Goal: Information Seeking & Learning: Check status

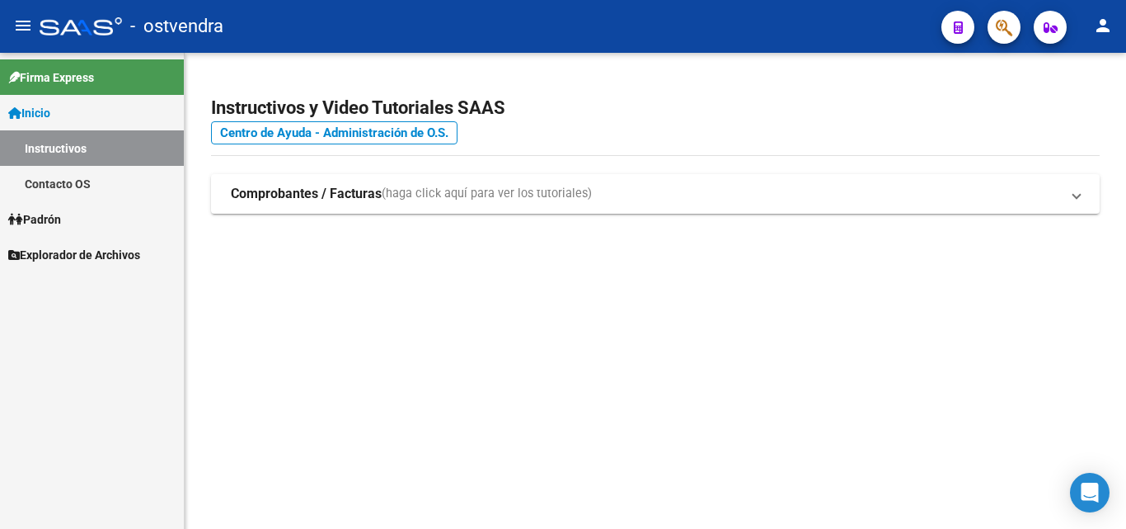
click at [45, 213] on span "Padrón" at bounding box center [34, 219] width 53 height 18
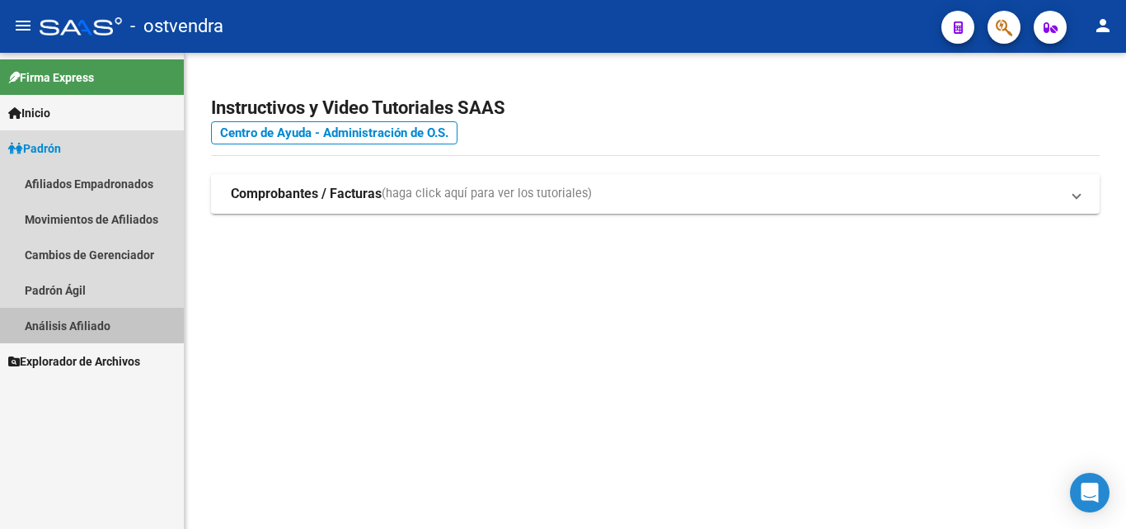
click at [62, 322] on link "Análisis Afiliado" at bounding box center [92, 325] width 184 height 35
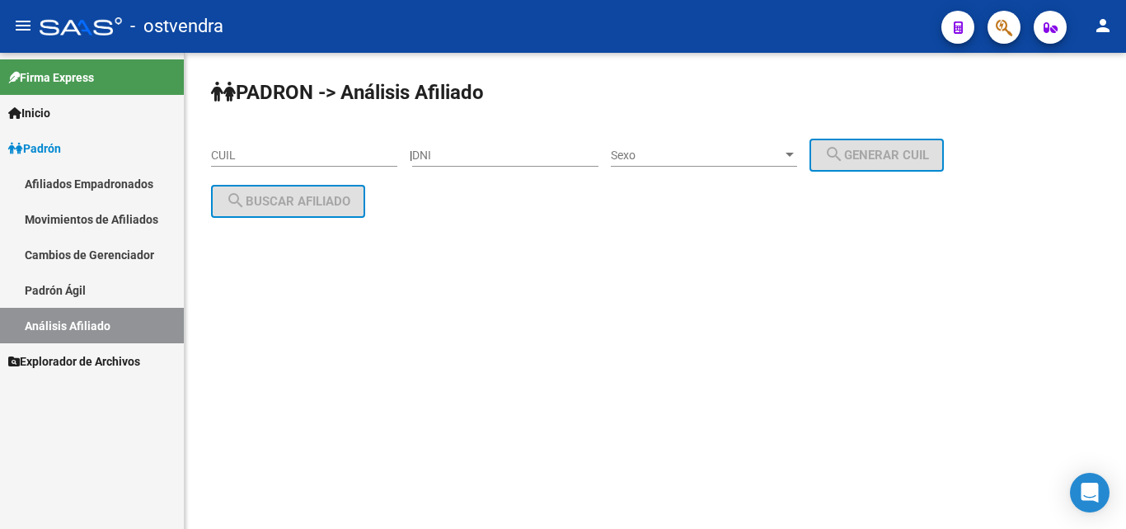
click at [248, 157] on input "CUIL" at bounding box center [304, 155] width 186 height 14
click at [310, 349] on mat-sidenav-content "PADRON -> Análisis Afiliado CUIL | DNI Sexo Sexo search Generar CUIL search Bus…" at bounding box center [656, 291] width 942 height 476
drag, startPoint x: 379, startPoint y: 300, endPoint x: 313, endPoint y: 197, distance: 121.9
click at [358, 273] on mat-sidenav-content "PADRON -> Análisis Afiliado CUIL | DNI Sexo Sexo search Generar CUIL search Bus…" at bounding box center [656, 291] width 942 height 476
click at [299, 157] on input "CUIL" at bounding box center [304, 155] width 186 height 14
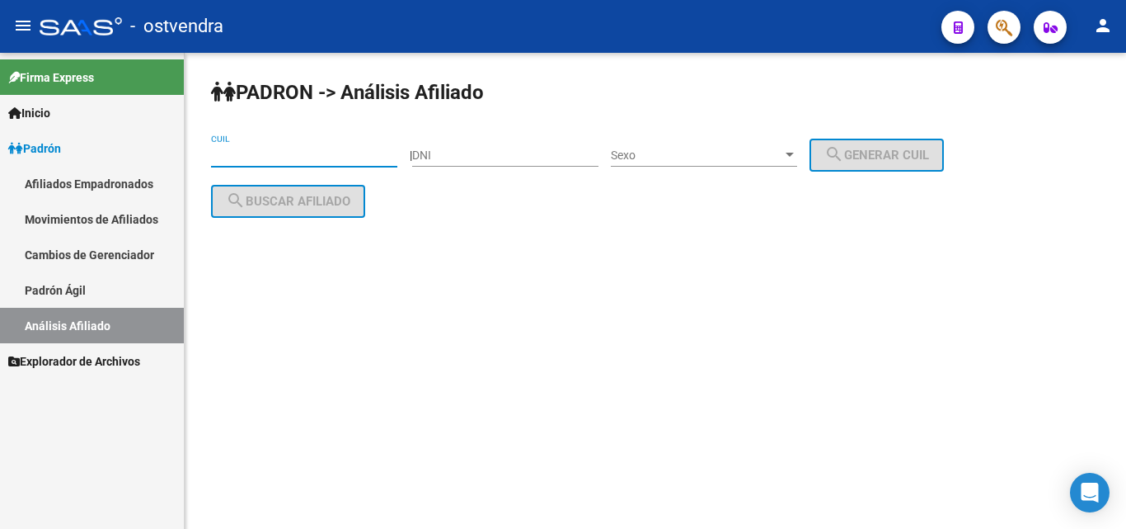
click at [77, 354] on span "Explorador de Archivos" at bounding box center [74, 361] width 132 height 18
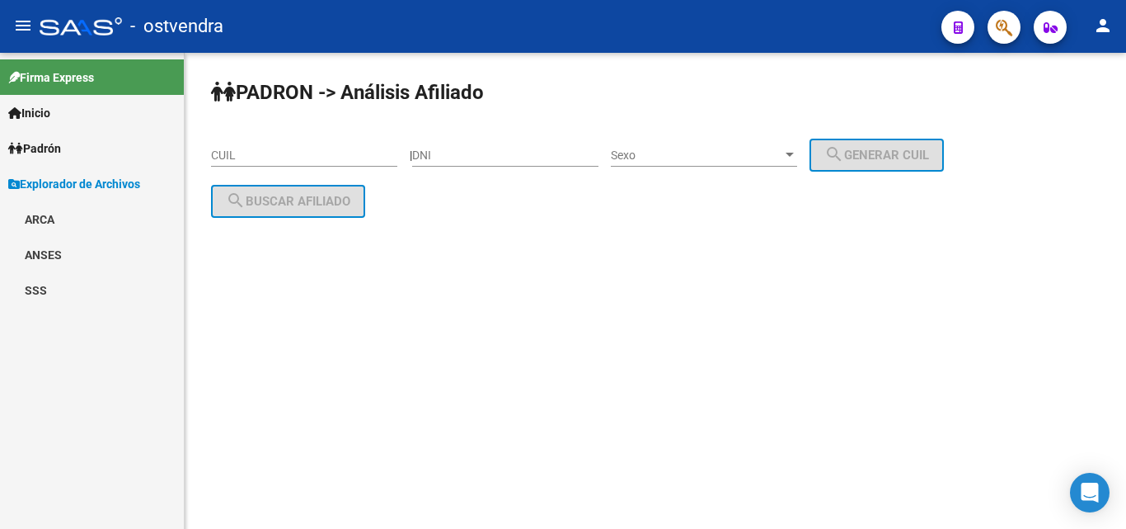
click at [34, 282] on link "SSS" at bounding box center [92, 289] width 184 height 35
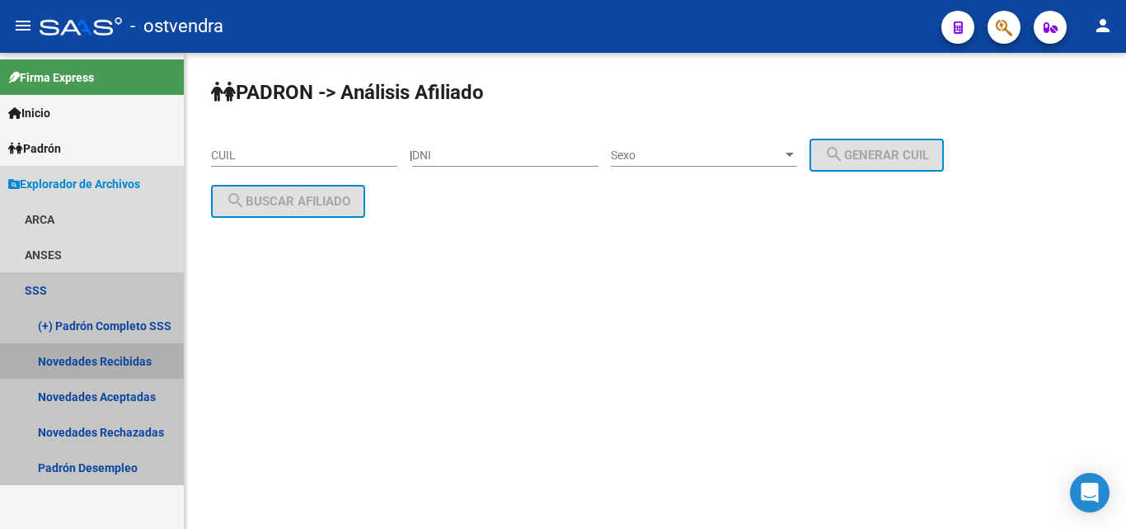
click at [87, 355] on link "Novedades Recibidas" at bounding box center [92, 360] width 184 height 35
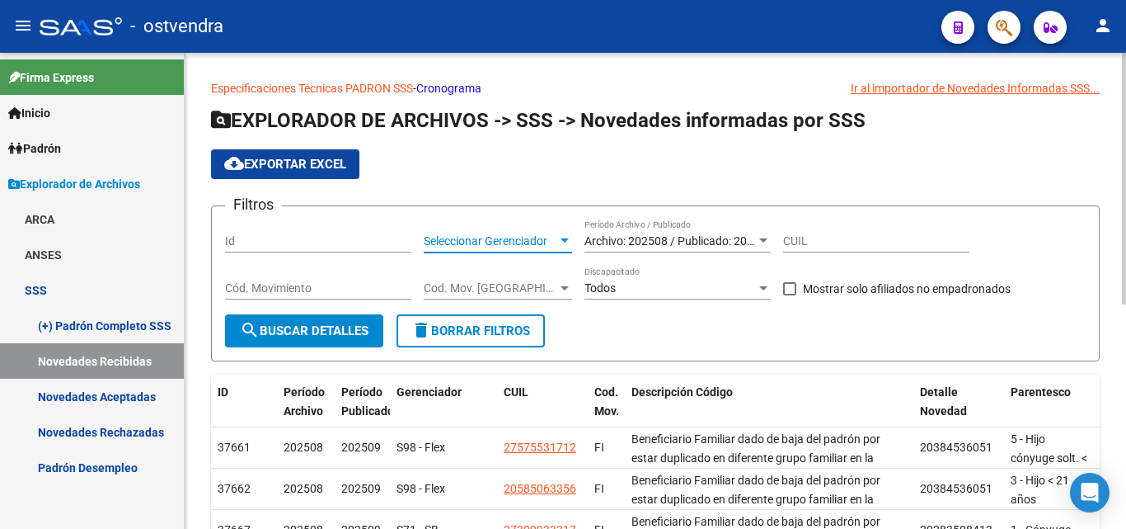
click at [548, 243] on span "Seleccionar Gerenciador" at bounding box center [491, 241] width 134 height 14
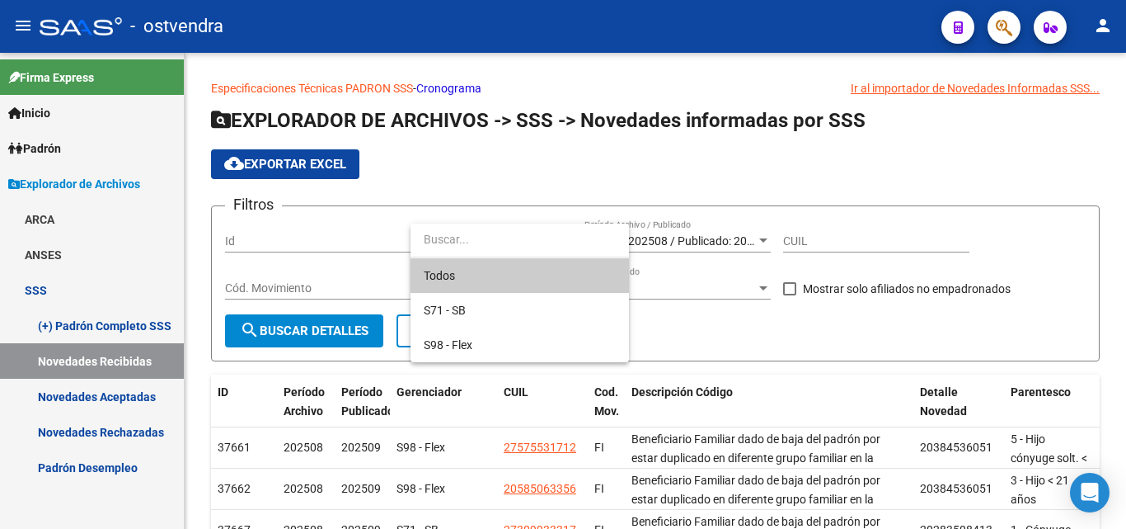
click at [560, 380] on div at bounding box center [563, 264] width 1126 height 529
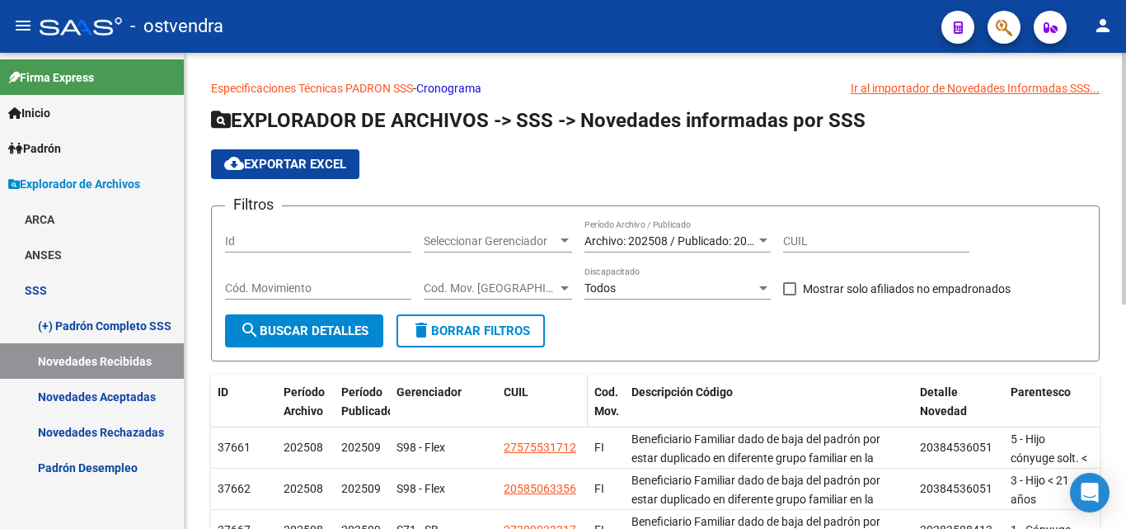
click at [512, 418] on datatable-header-cell "CUIL" at bounding box center [542, 410] width 91 height 73
click at [332, 237] on input "Id" at bounding box center [318, 241] width 186 height 14
click at [561, 244] on div at bounding box center [564, 240] width 15 height 13
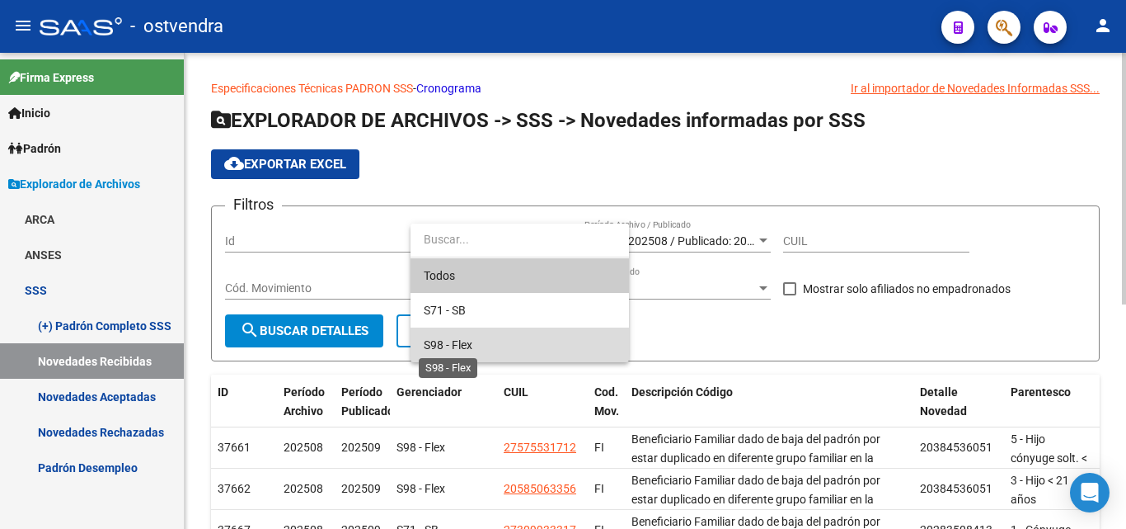
click at [463, 348] on span "S98 - Flex" at bounding box center [448, 344] width 49 height 13
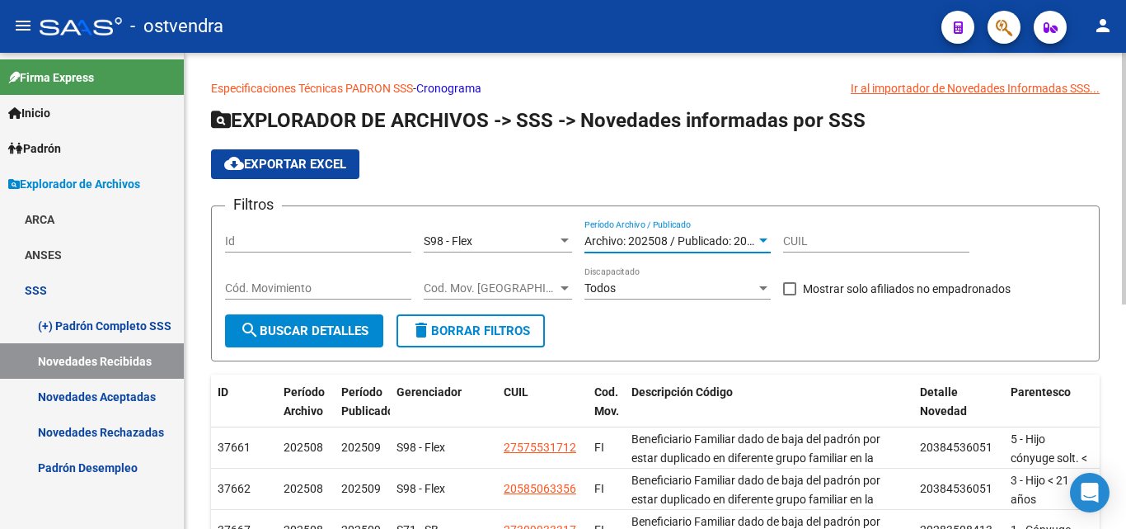
click at [764, 241] on div at bounding box center [764, 240] width 8 height 4
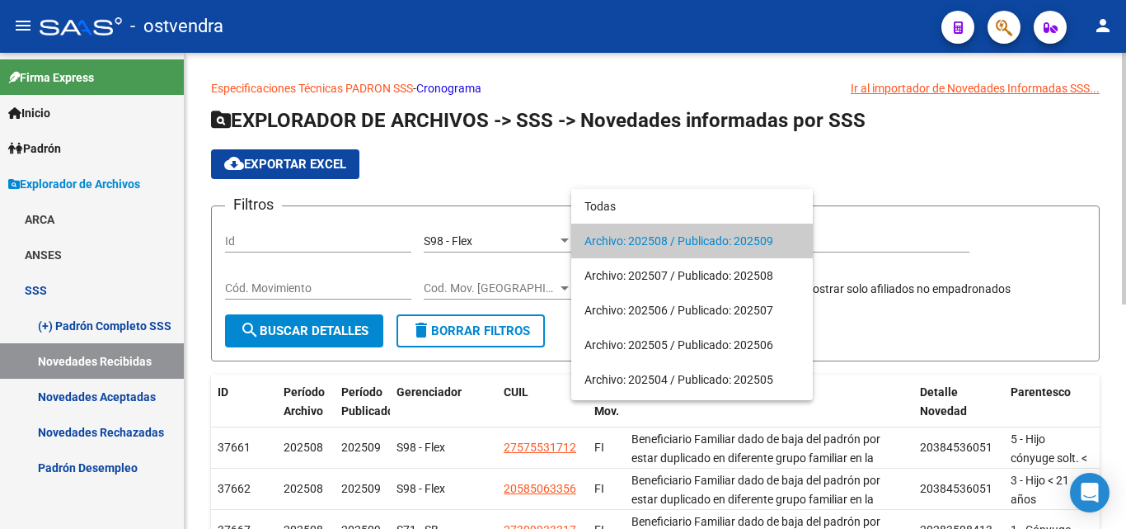
click at [750, 238] on span "Archivo: 202508 / Publicado: 202509" at bounding box center [692, 240] width 215 height 35
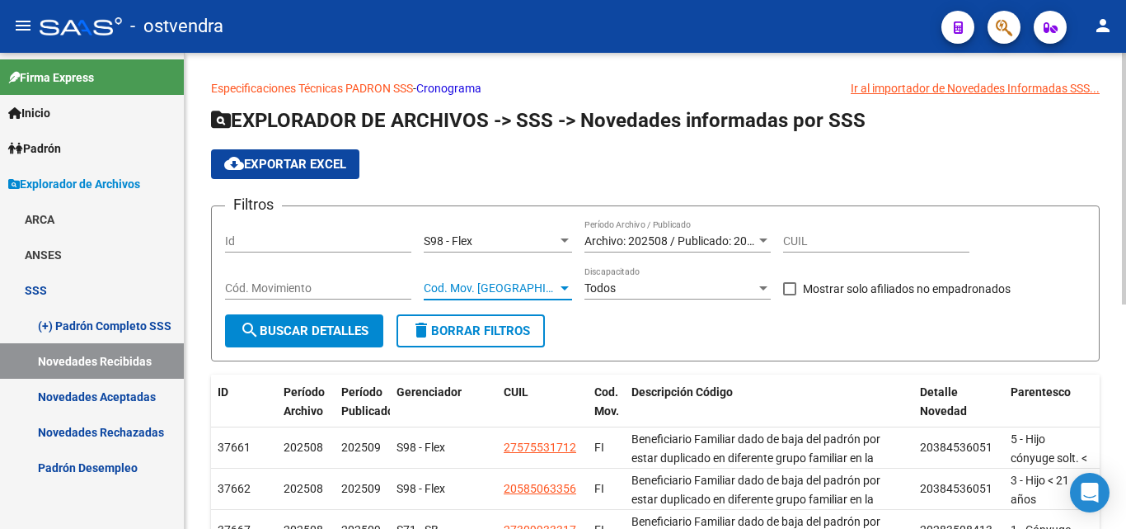
click at [488, 292] on span "Cod. Mov. [GEOGRAPHIC_DATA]" at bounding box center [491, 288] width 134 height 14
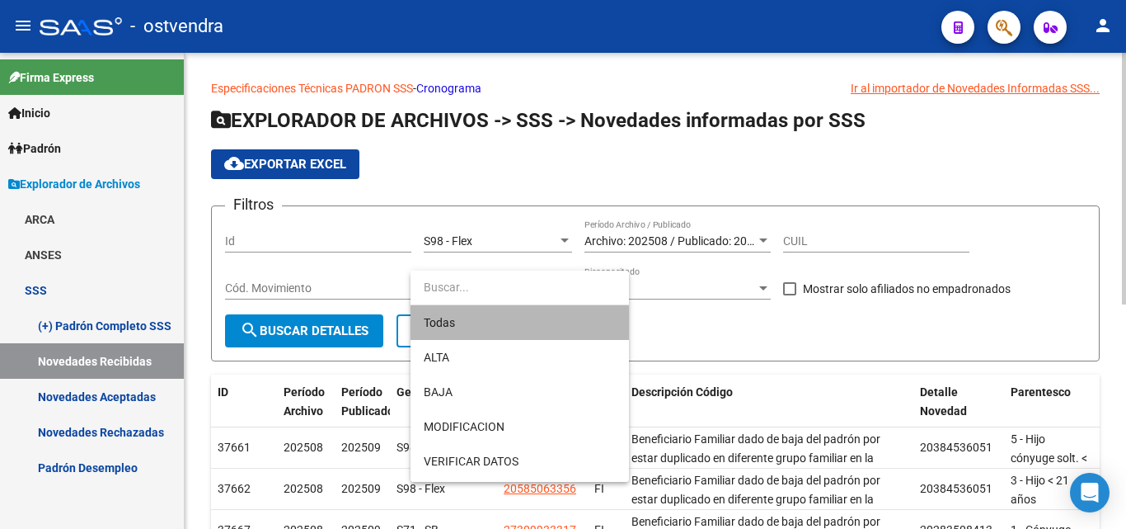
drag, startPoint x: 468, startPoint y: 331, endPoint x: 459, endPoint y: 306, distance: 26.6
click at [468, 330] on span "Todas" at bounding box center [520, 322] width 192 height 35
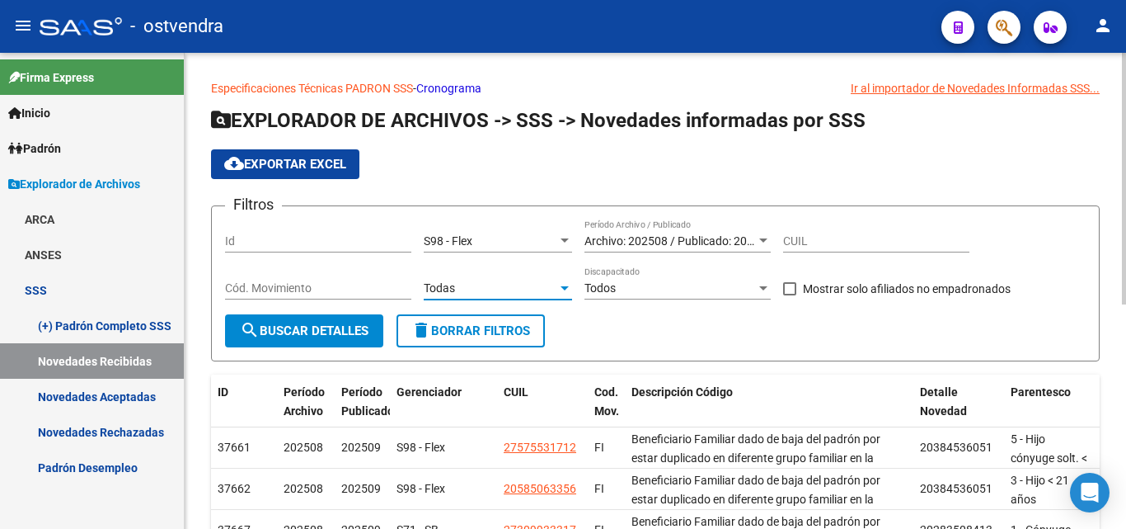
click at [952, 133] on h1 "EXPLORADOR DE ARCHIVOS -> SSS -> Novedades informadas por SSS" at bounding box center [655, 121] width 889 height 29
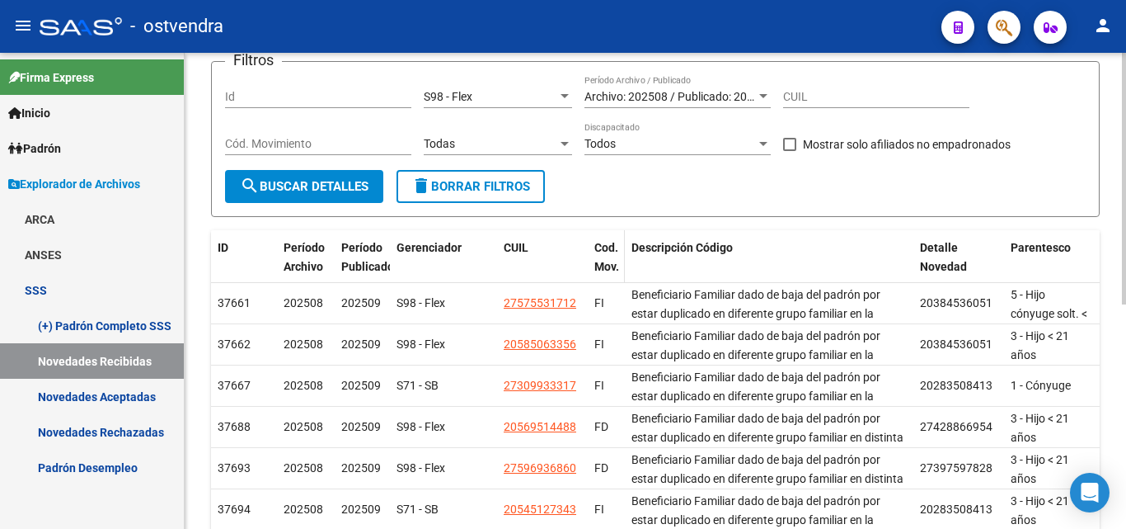
scroll to position [82, 0]
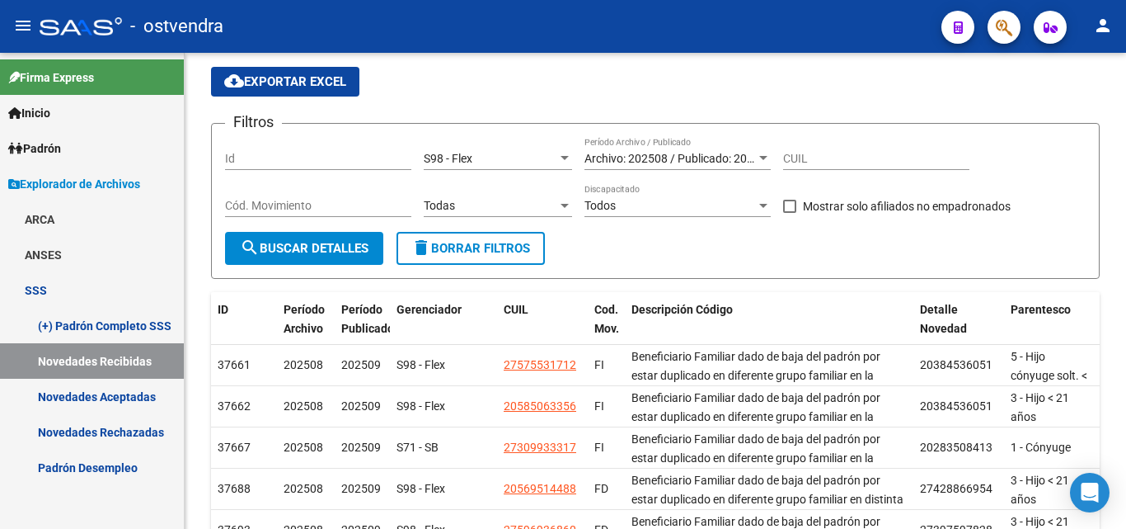
click at [126, 91] on link "Firma Express" at bounding box center [92, 76] width 184 height 35
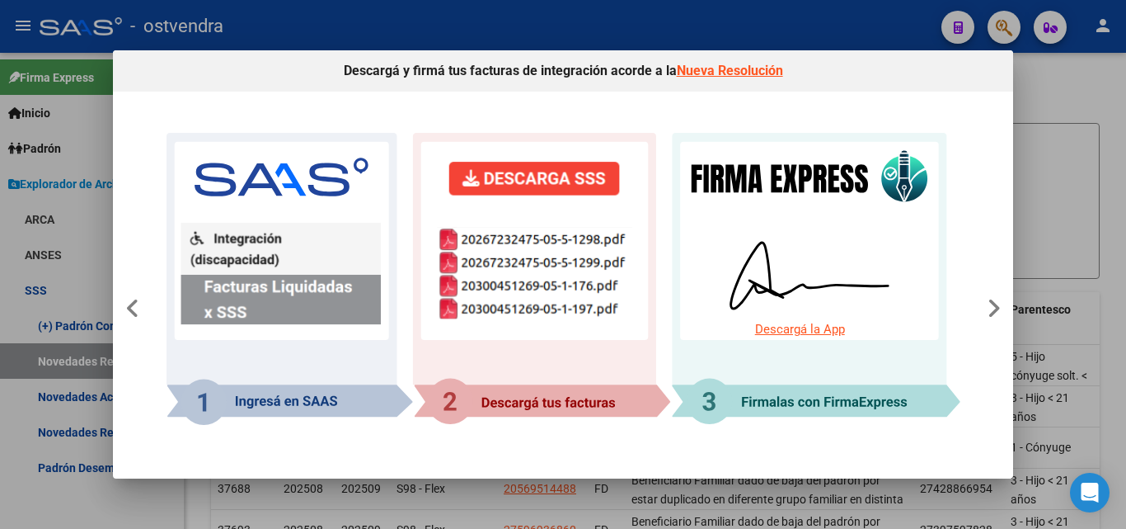
click at [53, 242] on div at bounding box center [563, 264] width 1126 height 529
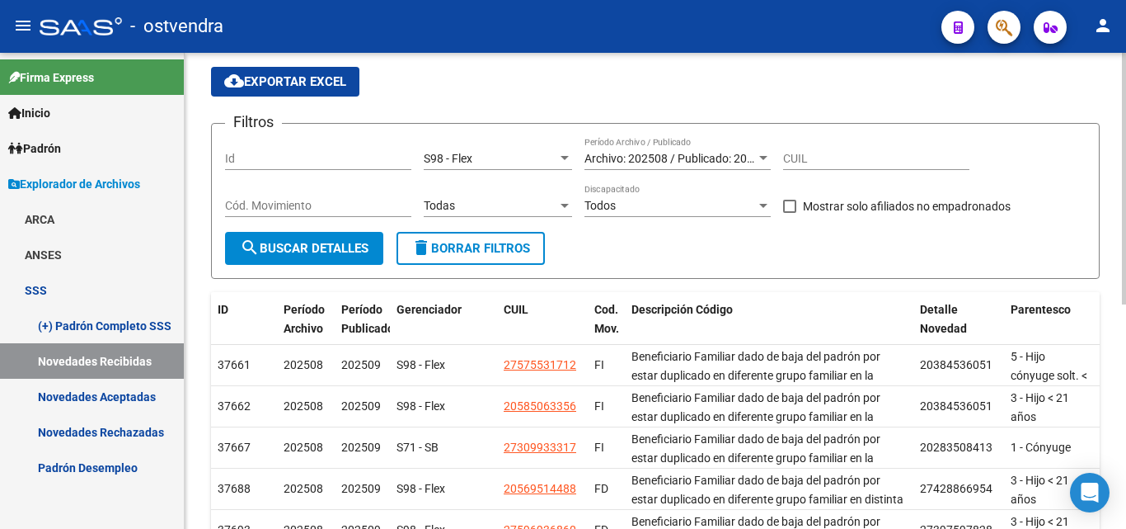
click at [768, 161] on div at bounding box center [763, 158] width 15 height 13
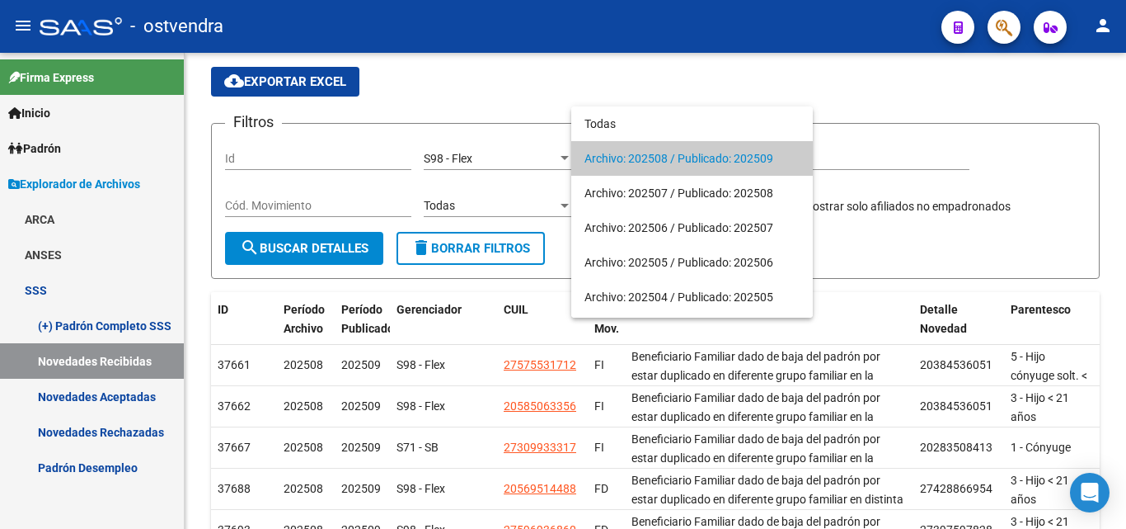
click at [187, 273] on div at bounding box center [563, 264] width 1126 height 529
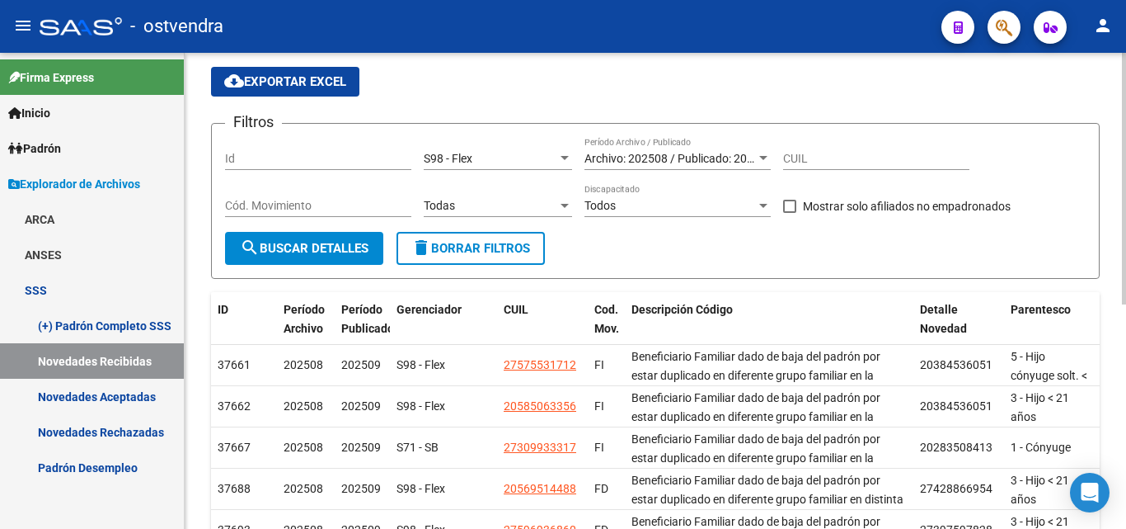
click at [604, 186] on div "Todos Discapacitado" at bounding box center [678, 200] width 186 height 33
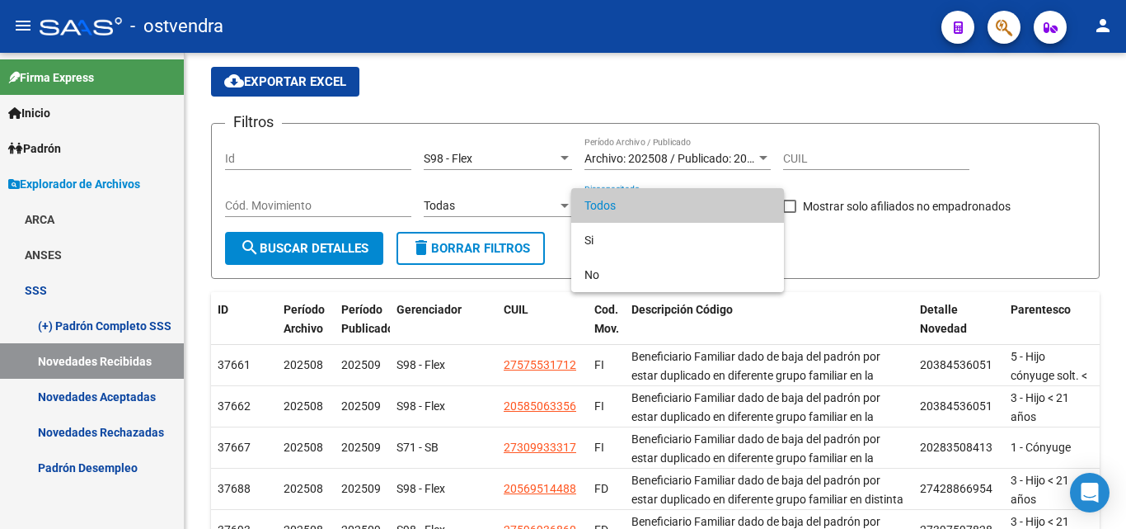
click at [596, 207] on span "Todos" at bounding box center [678, 205] width 186 height 35
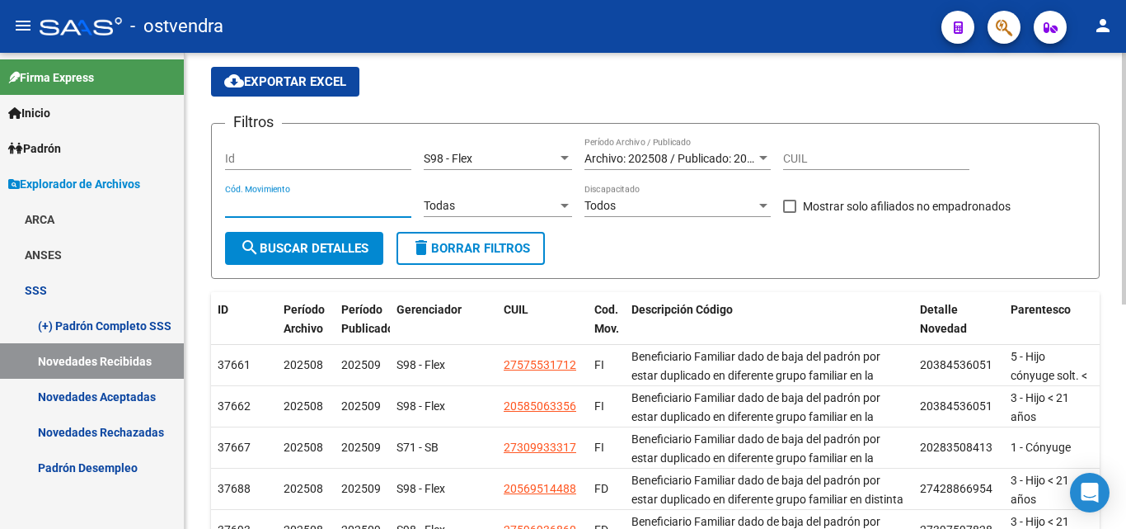
click at [342, 209] on input "Cód. Movimiento" at bounding box center [318, 206] width 186 height 14
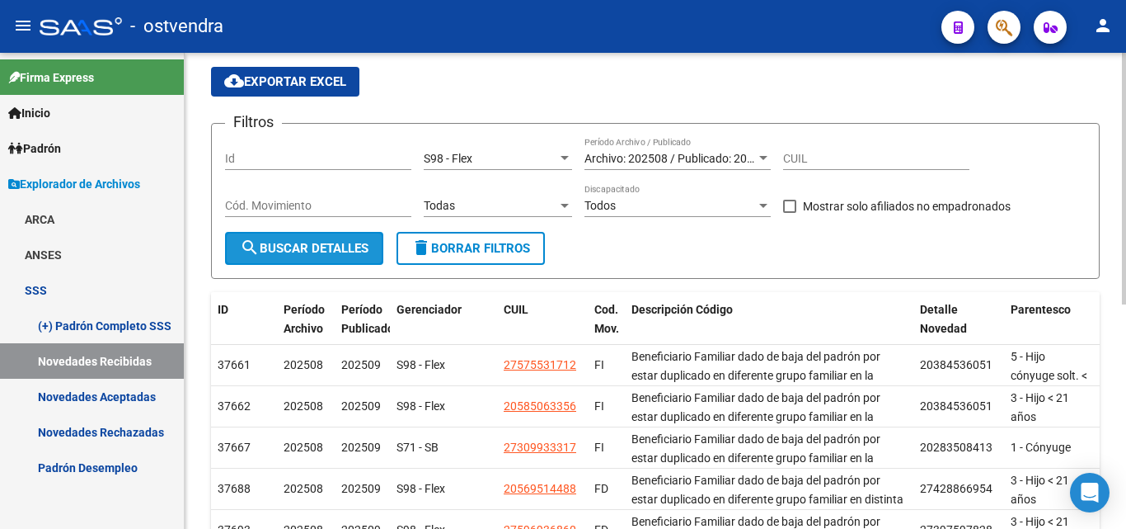
click at [329, 244] on span "search Buscar Detalles" at bounding box center [304, 248] width 129 height 15
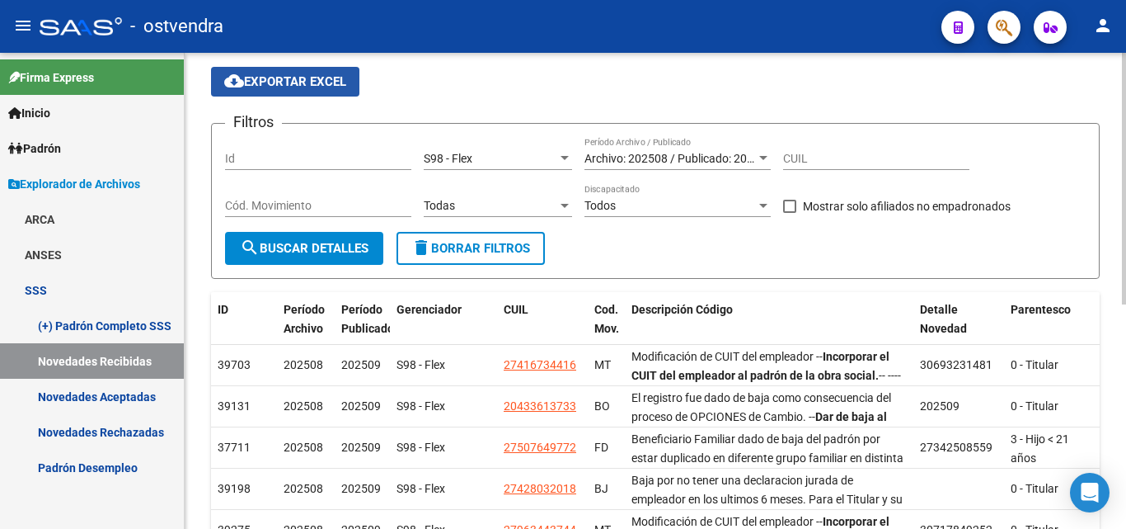
click at [309, 78] on span "cloud_download Exportar EXCEL" at bounding box center [285, 81] width 122 height 15
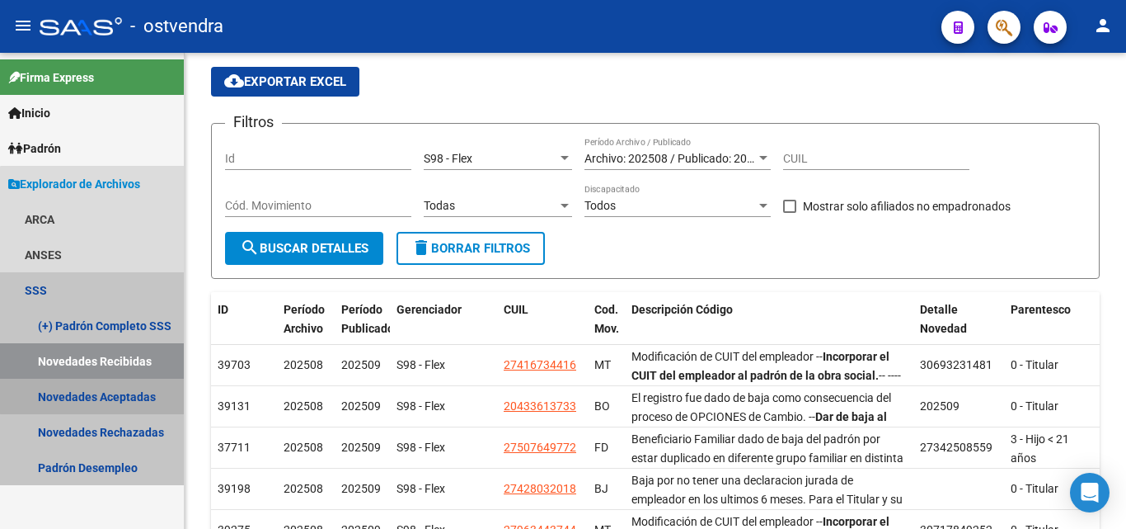
click at [96, 393] on link "Novedades Aceptadas" at bounding box center [92, 396] width 184 height 35
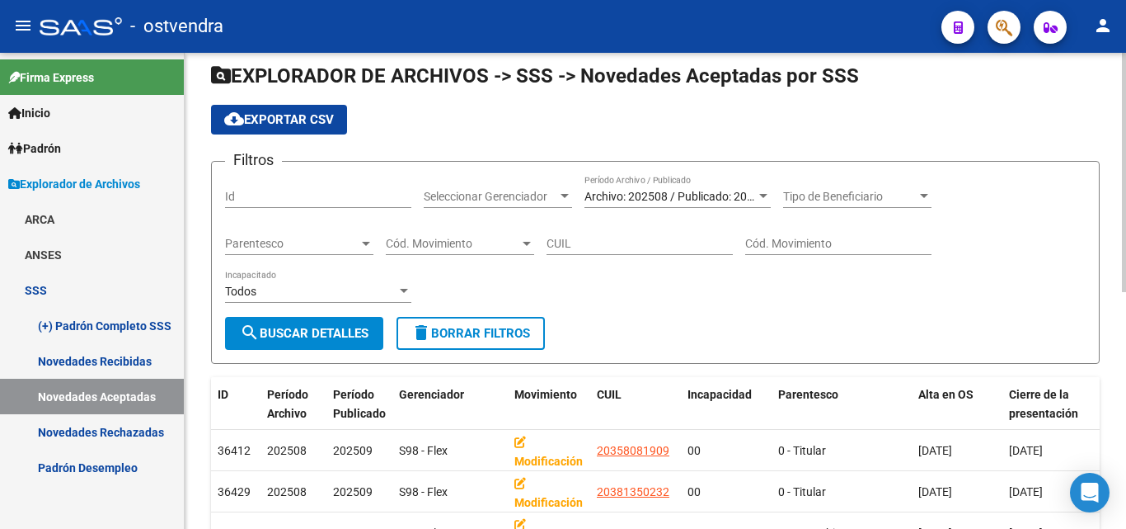
scroll to position [82, 0]
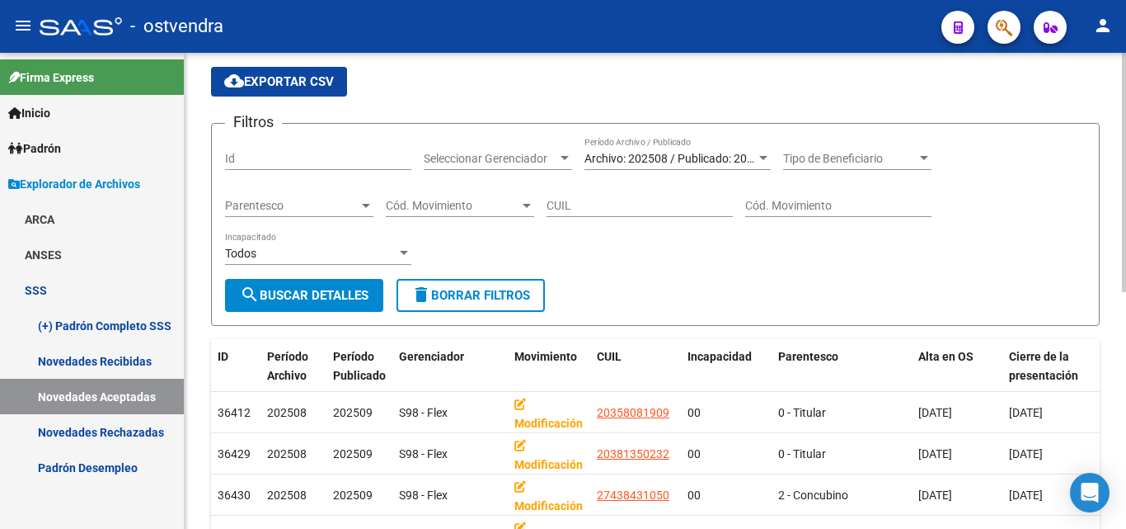
click at [504, 199] on span "Cód. Movimiento" at bounding box center [453, 206] width 134 height 14
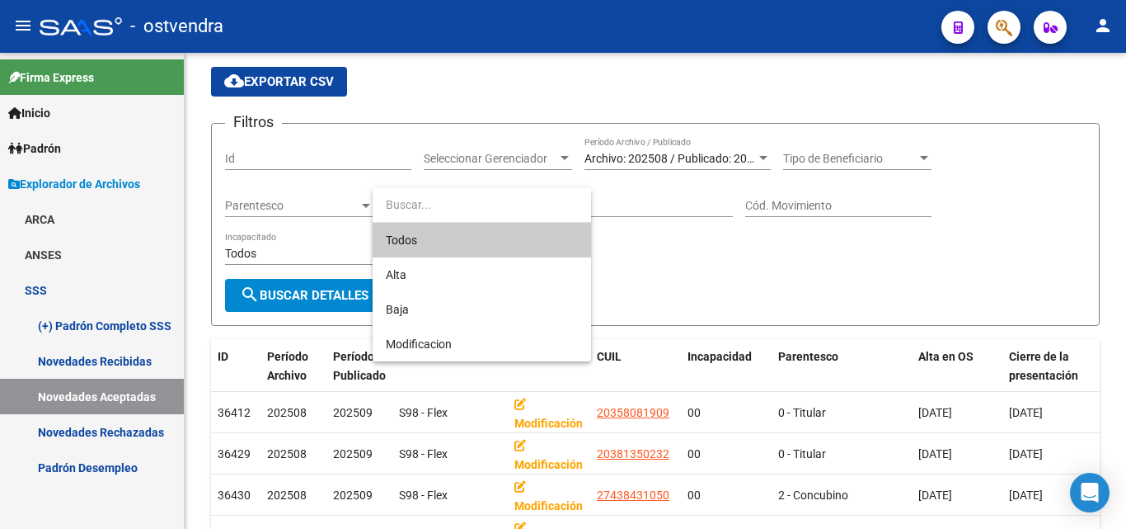
click at [555, 158] on div at bounding box center [563, 264] width 1126 height 529
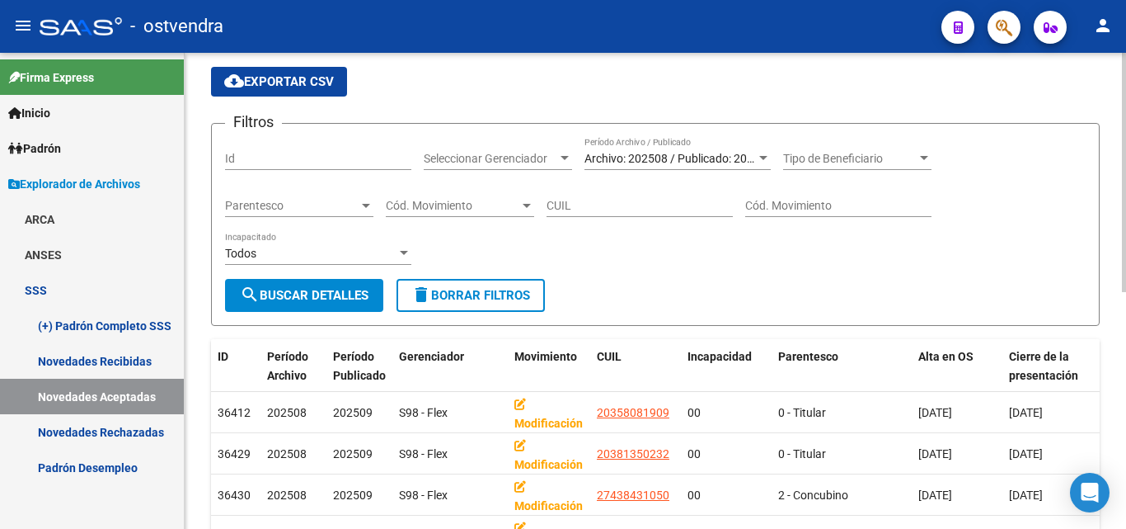
click at [562, 157] on div at bounding box center [565, 158] width 8 height 4
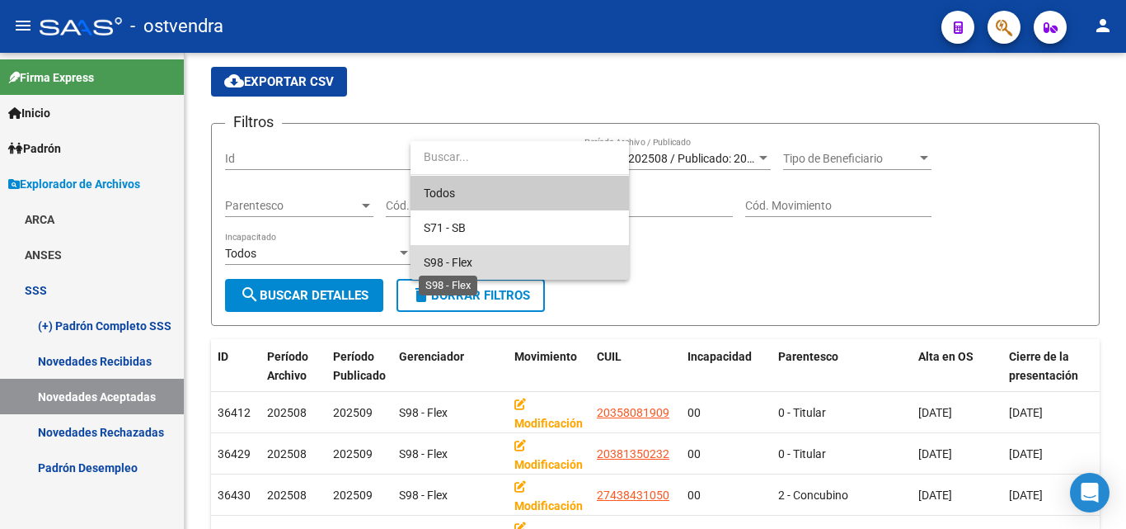
click at [457, 266] on span "S98 - Flex" at bounding box center [448, 262] width 49 height 13
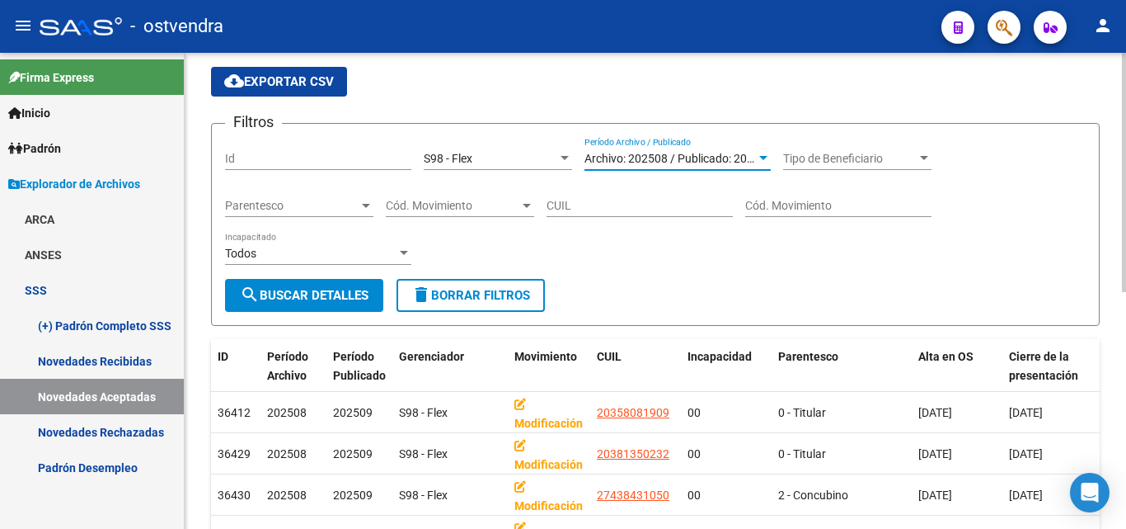
click at [760, 157] on div at bounding box center [764, 158] width 8 height 4
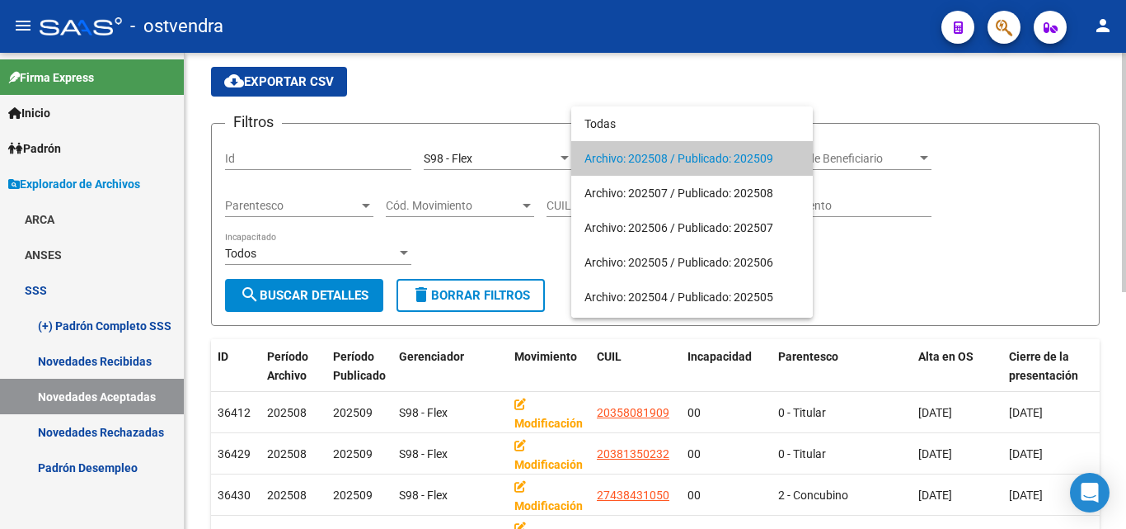
click at [741, 160] on span "Archivo: 202508 / Publicado: 202509" at bounding box center [692, 158] width 215 height 35
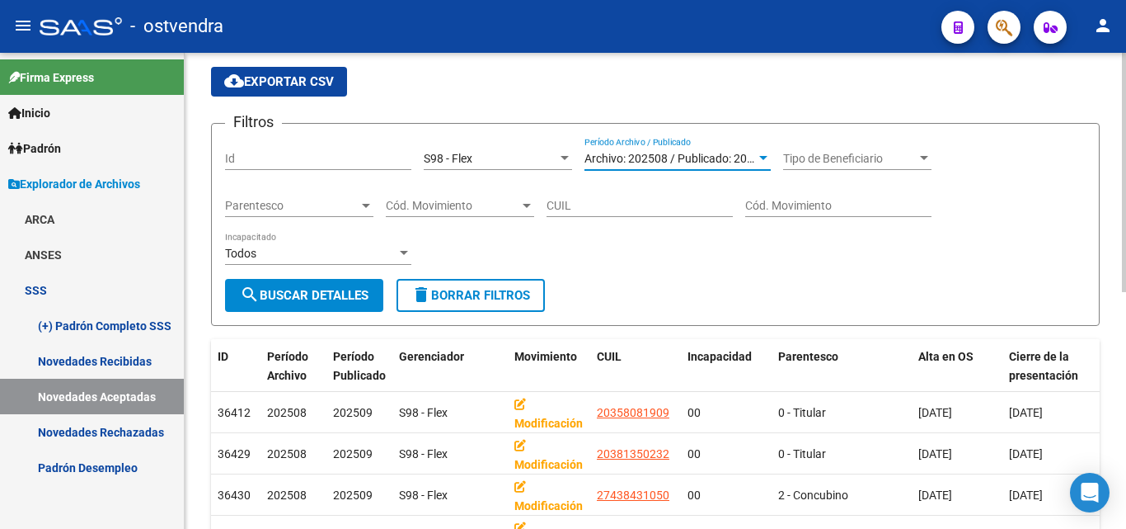
click at [919, 153] on div at bounding box center [924, 158] width 15 height 13
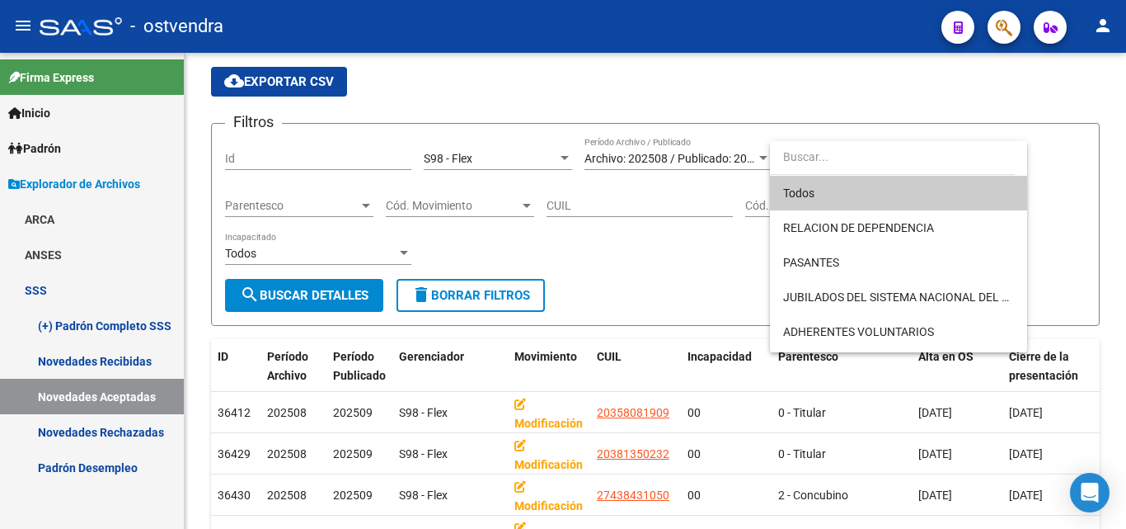
click at [830, 197] on span "Todos" at bounding box center [898, 193] width 231 height 35
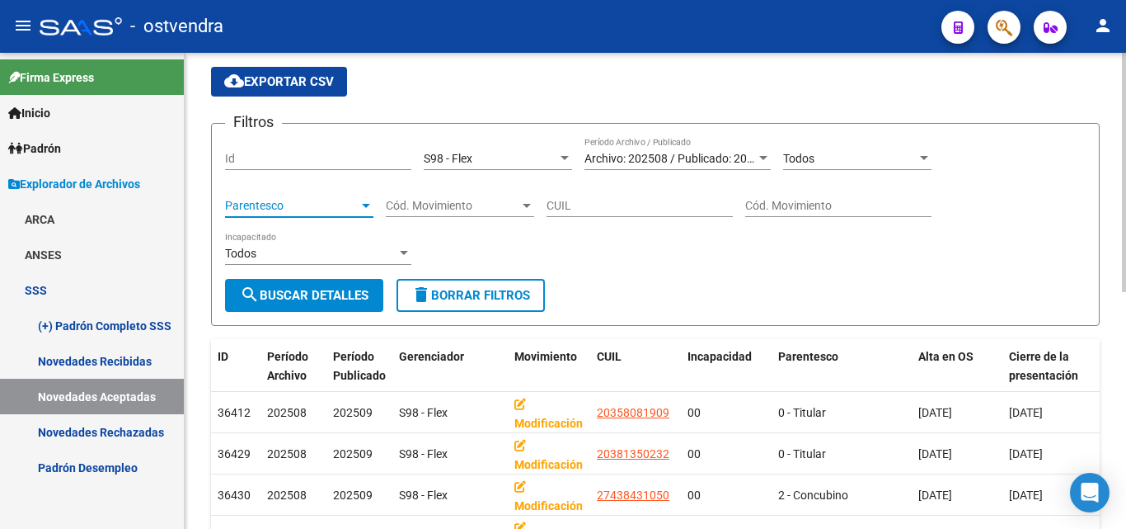
click at [341, 205] on span "Parentesco" at bounding box center [292, 206] width 134 height 14
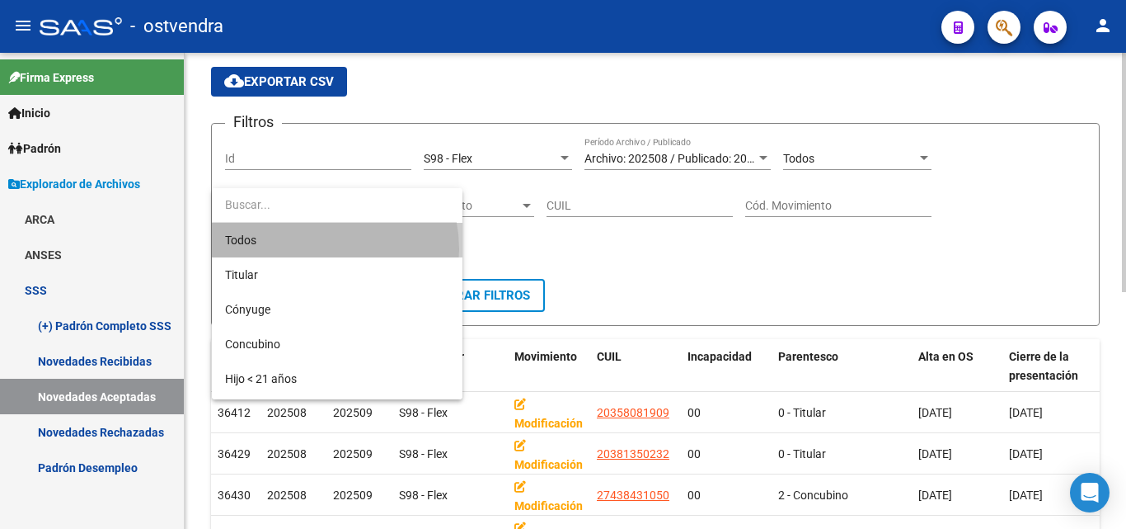
click at [308, 249] on span "Todos" at bounding box center [337, 240] width 224 height 35
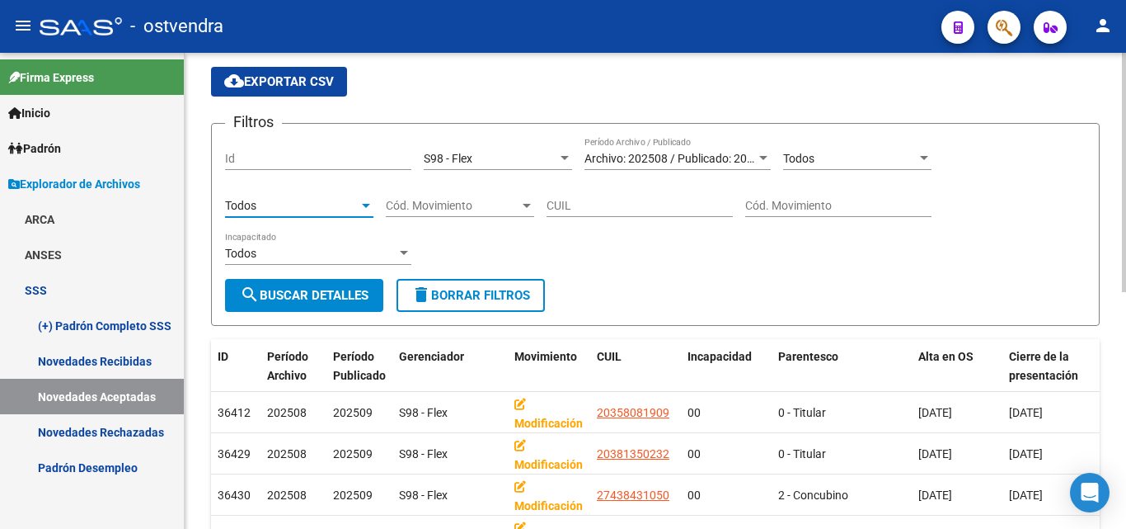
click at [515, 210] on span "Cód. Movimiento" at bounding box center [453, 206] width 134 height 14
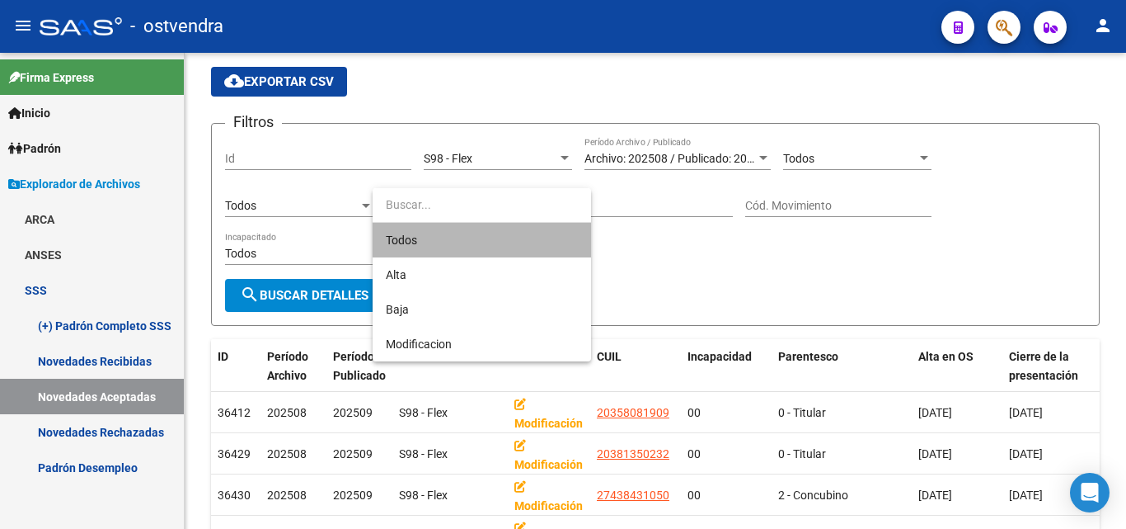
click at [473, 240] on span "Todos" at bounding box center [482, 240] width 192 height 35
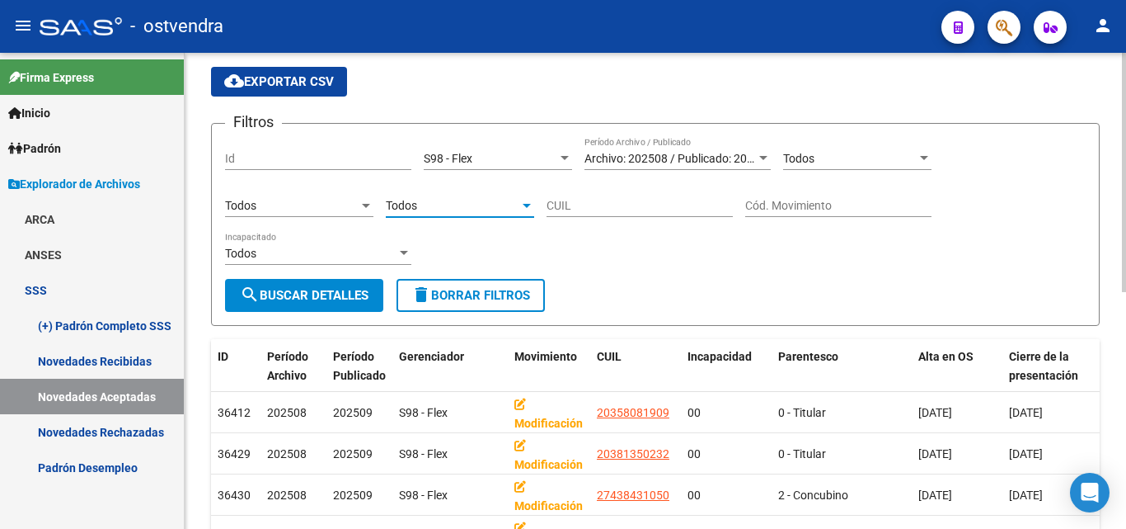
click at [348, 280] on button "search Buscar Detalles" at bounding box center [304, 295] width 158 height 33
click at [313, 79] on span "cloud_download Exportar CSV" at bounding box center [279, 81] width 110 height 15
click at [131, 438] on link "Novedades Rechazadas" at bounding box center [92, 431] width 184 height 35
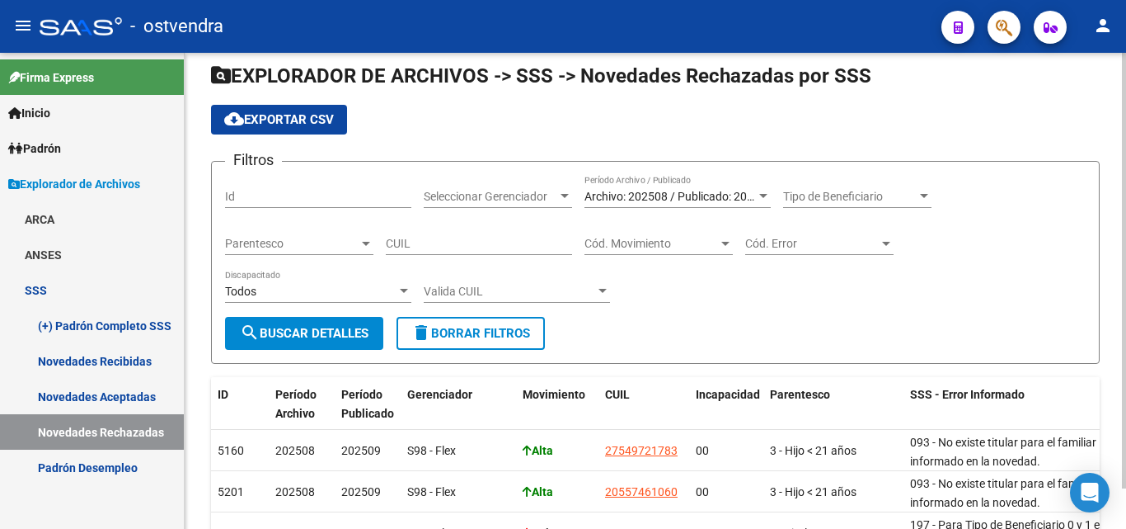
scroll to position [82, 0]
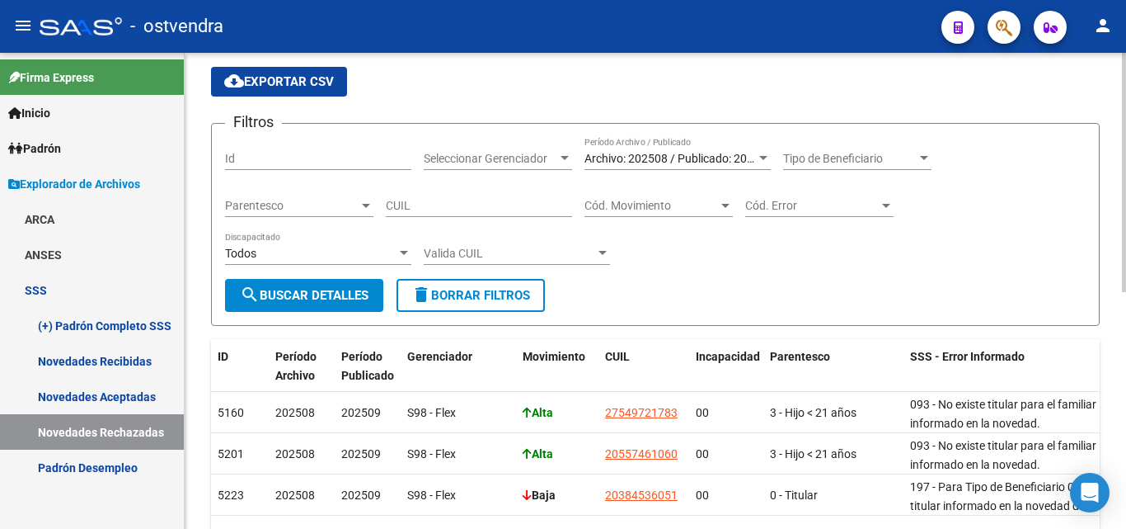
click at [557, 154] on span "Seleccionar Gerenciador" at bounding box center [491, 159] width 134 height 14
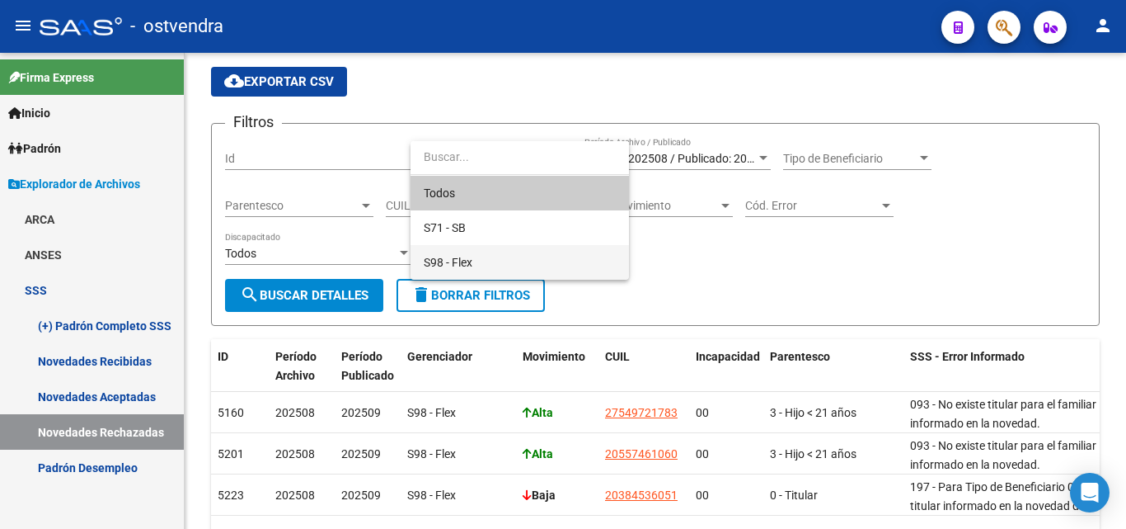
click at [481, 266] on span "S98 - Flex" at bounding box center [520, 262] width 192 height 35
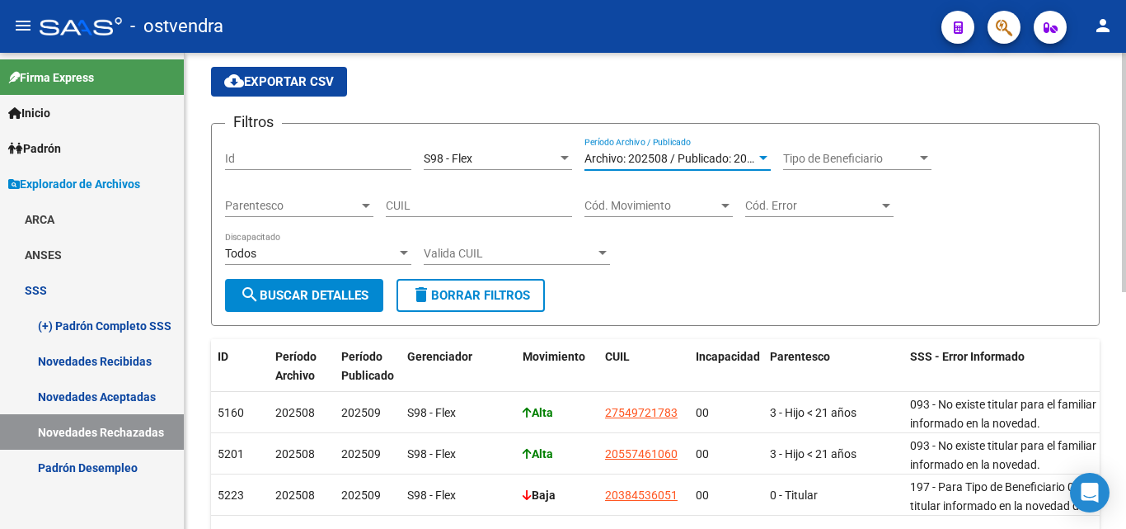
click at [762, 161] on div at bounding box center [763, 158] width 15 height 13
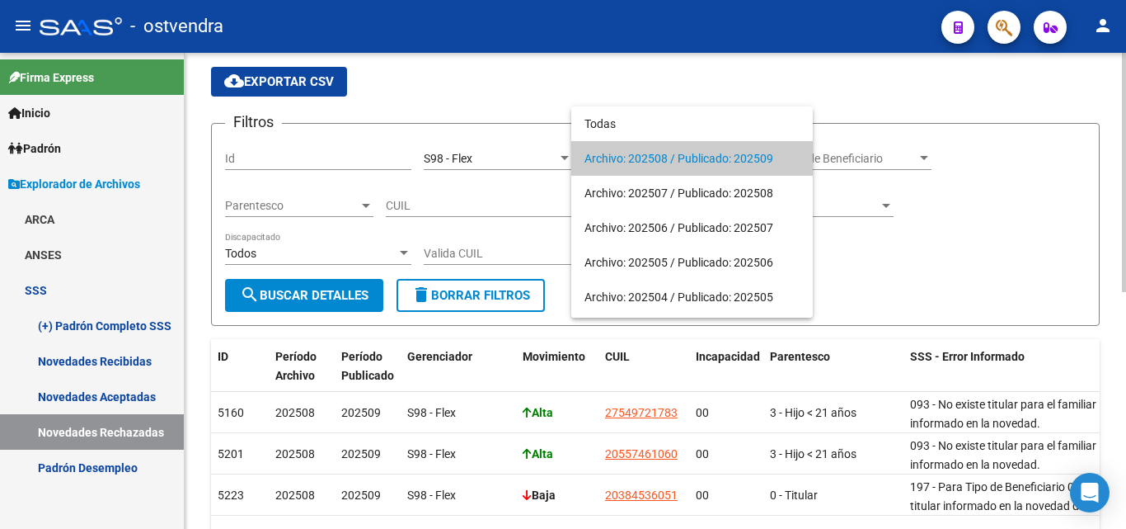
drag, startPoint x: 678, startPoint y: 163, endPoint x: 646, endPoint y: 163, distance: 32.2
click at [675, 163] on span "Archivo: 202508 / Publicado: 202509" at bounding box center [692, 158] width 215 height 35
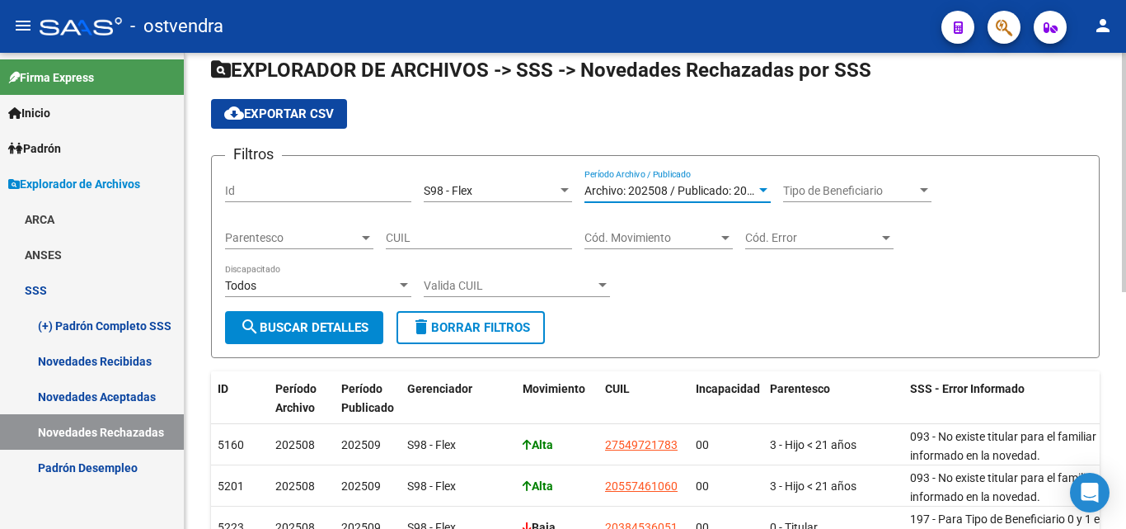
scroll to position [0, 0]
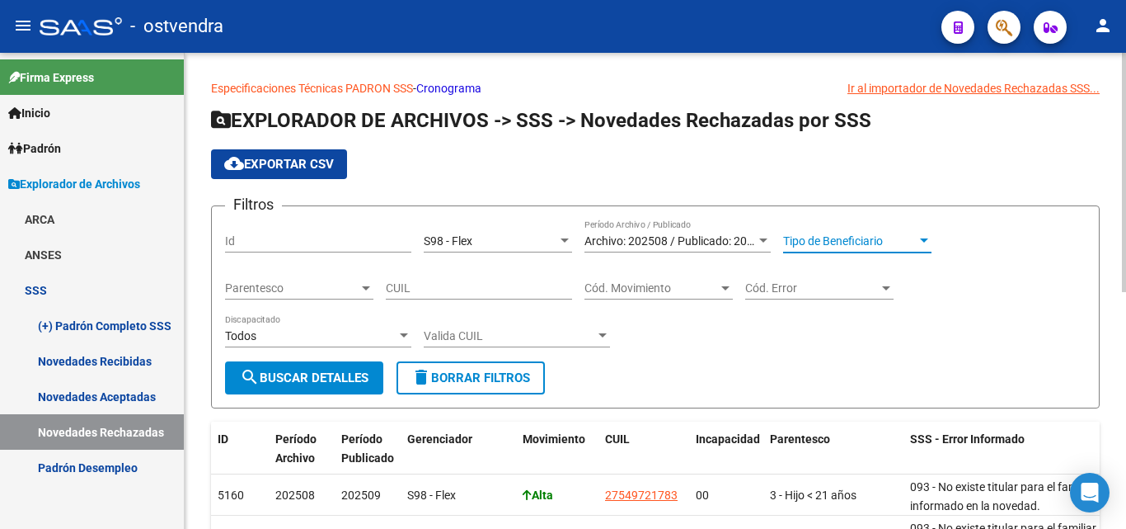
click at [816, 234] on span "Tipo de Beneficiario" at bounding box center [850, 241] width 134 height 14
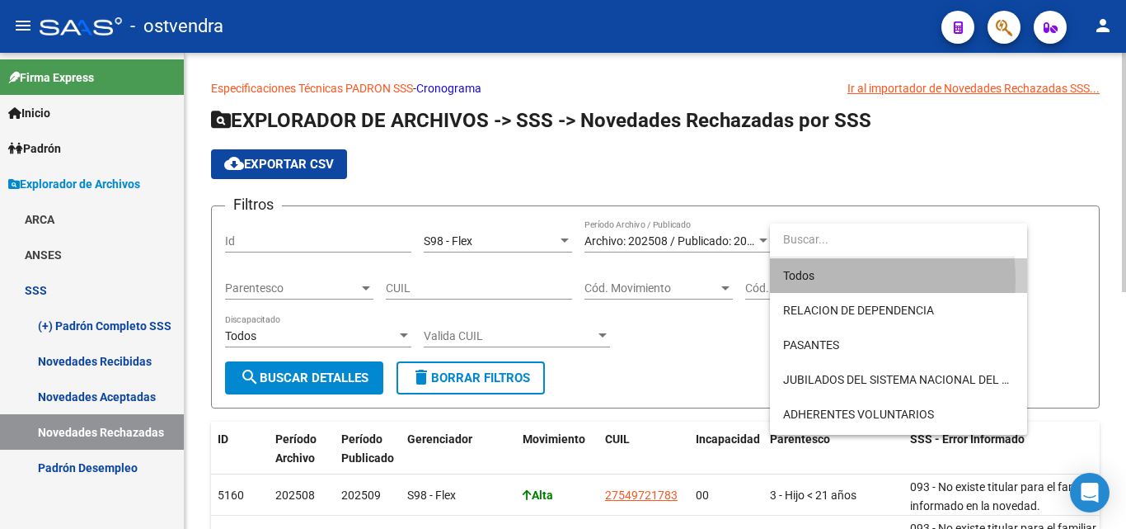
drag, startPoint x: 816, startPoint y: 280, endPoint x: 374, endPoint y: 309, distance: 442.2
click at [802, 273] on span "Todos" at bounding box center [898, 275] width 231 height 35
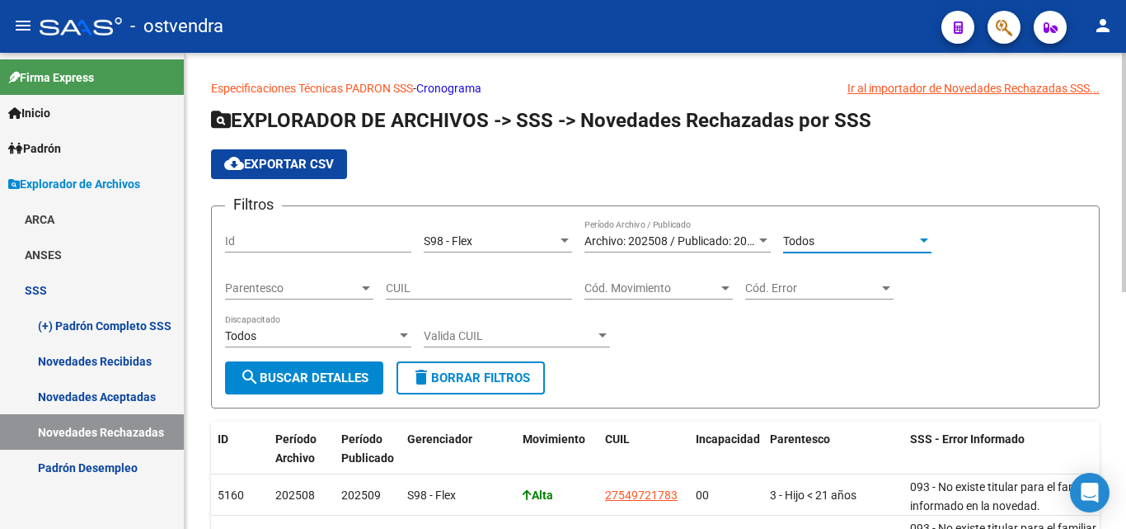
click at [354, 283] on span "Parentesco" at bounding box center [292, 288] width 134 height 14
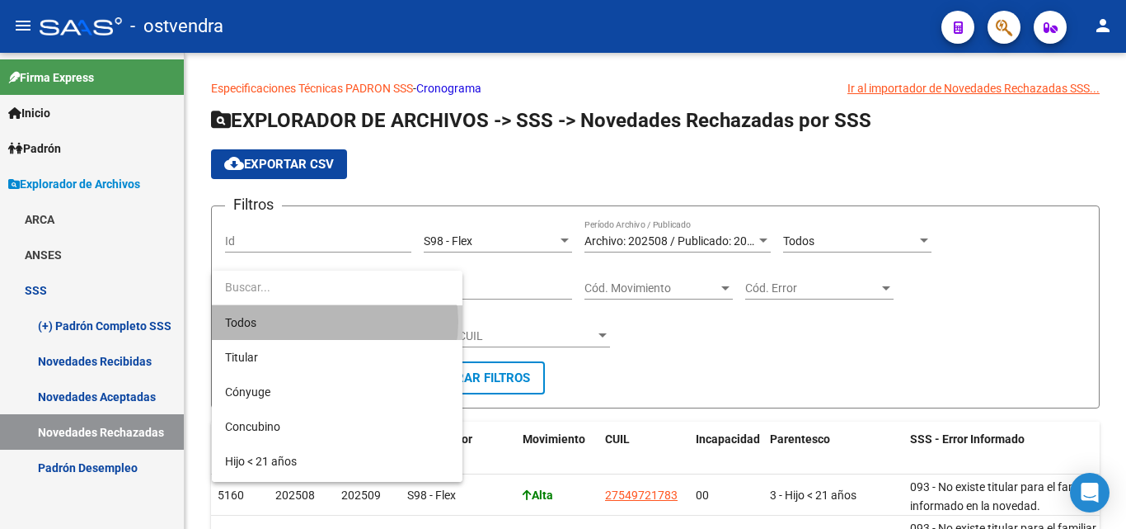
click at [329, 322] on span "Todos" at bounding box center [337, 322] width 224 height 35
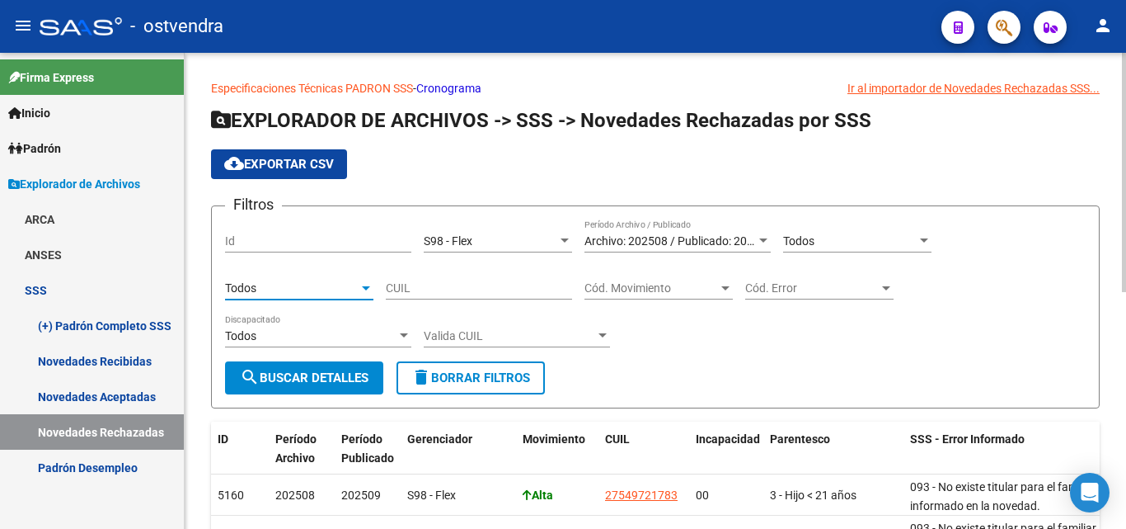
click at [704, 288] on span "Cód. Movimiento" at bounding box center [652, 288] width 134 height 14
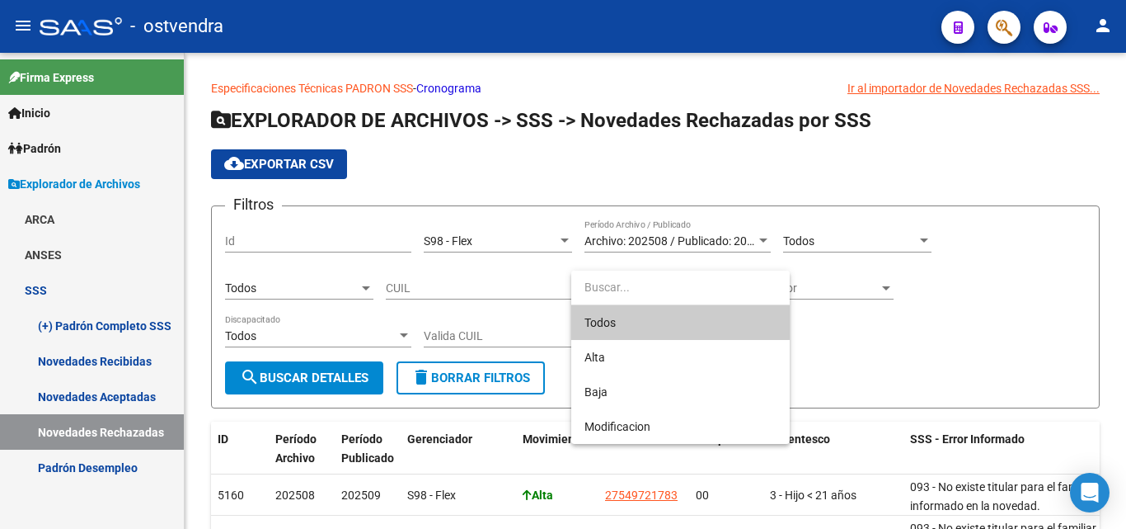
drag, startPoint x: 682, startPoint y: 317, endPoint x: 759, endPoint y: 308, distance: 77.3
click at [683, 317] on span "Todos" at bounding box center [681, 322] width 192 height 35
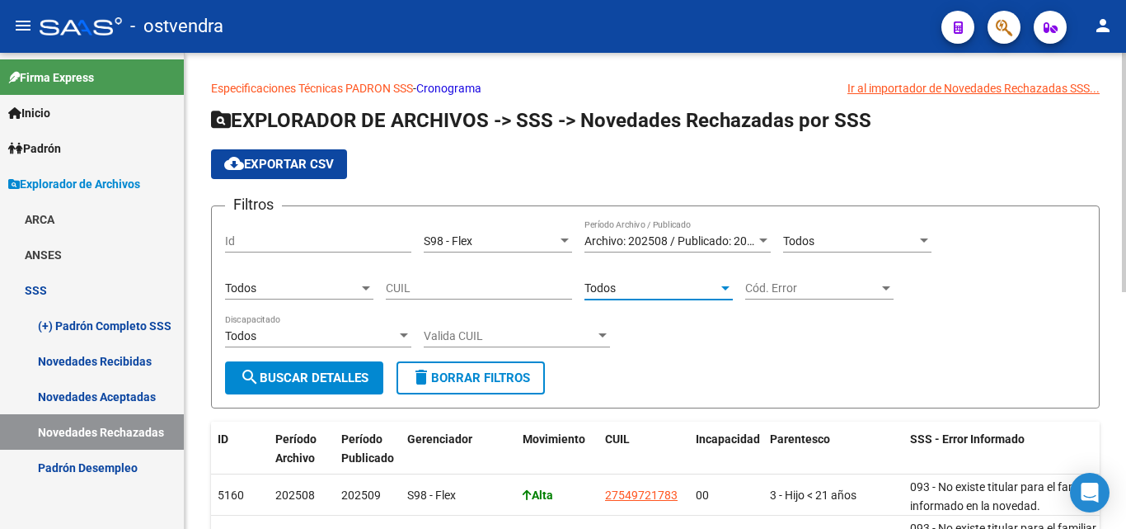
click at [875, 285] on span "Cód. Error" at bounding box center [812, 288] width 134 height 14
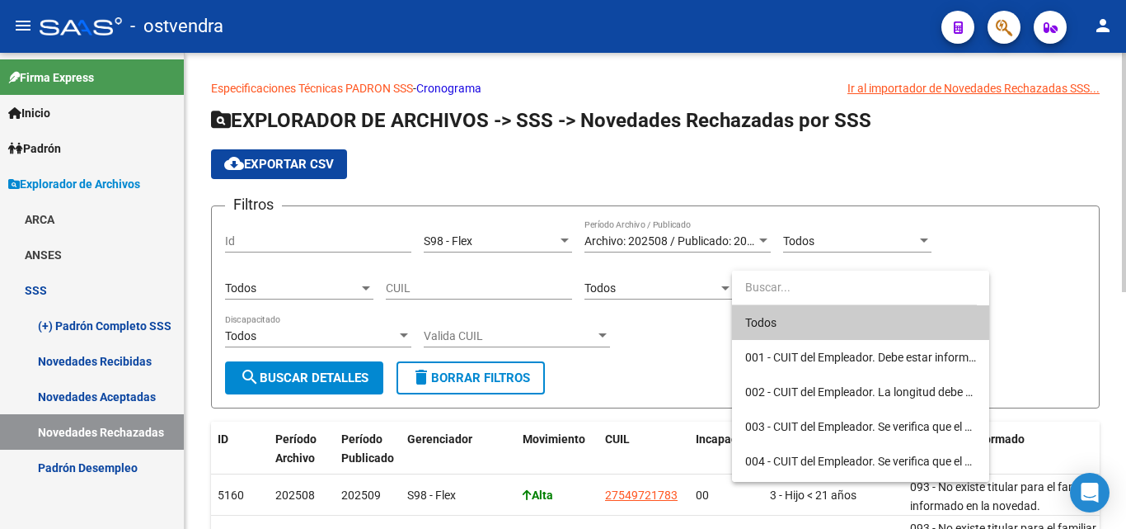
drag, startPoint x: 808, startPoint y: 317, endPoint x: 705, endPoint y: 317, distance: 103.1
click at [803, 317] on span "Todos" at bounding box center [860, 322] width 231 height 35
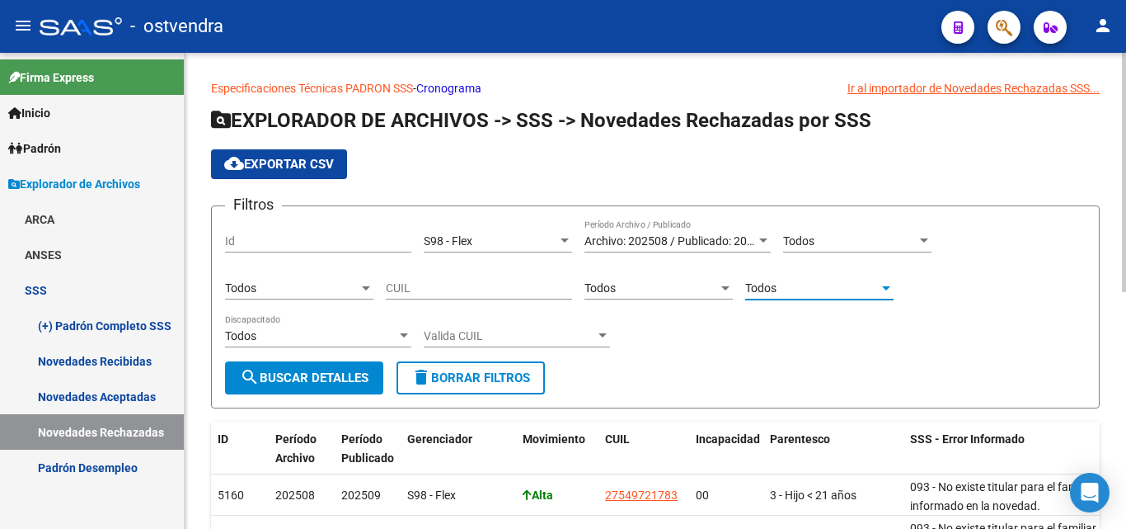
click at [399, 335] on div at bounding box center [404, 335] width 15 height 13
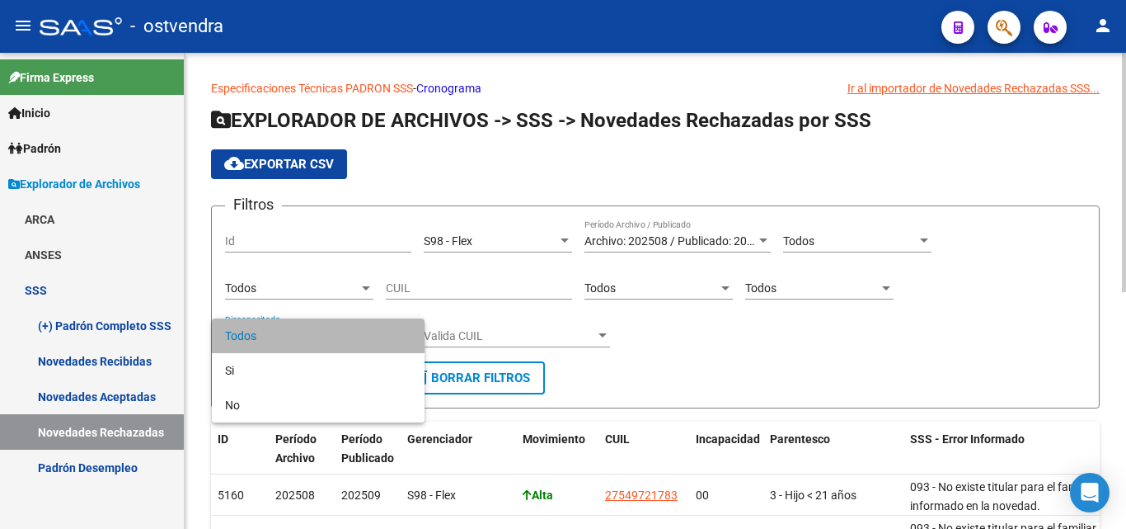
drag, startPoint x: 277, startPoint y: 336, endPoint x: 342, endPoint y: 378, distance: 77.5
click at [281, 337] on span "Todos" at bounding box center [318, 335] width 186 height 35
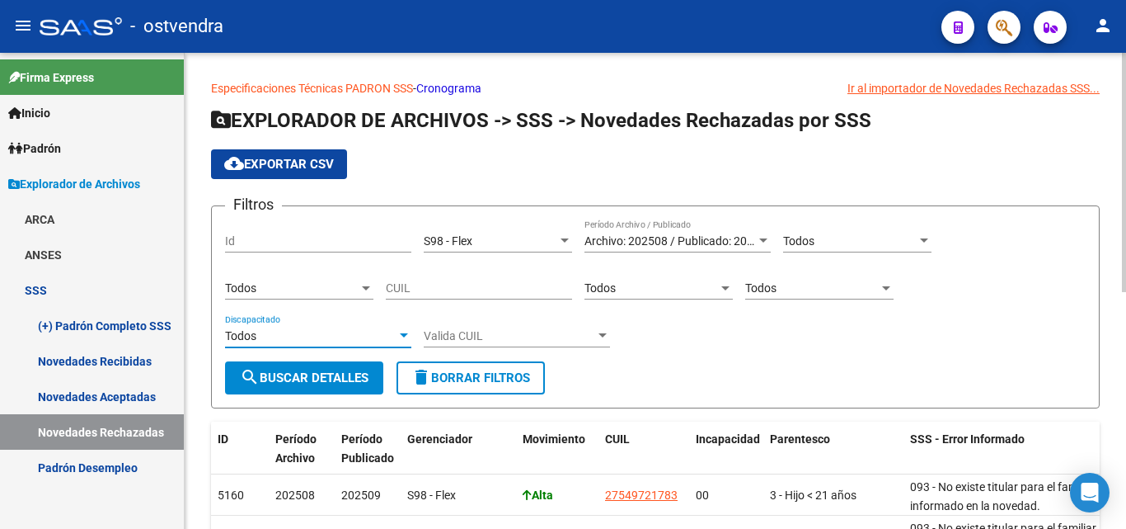
click at [549, 332] on span "Valida CUIL" at bounding box center [510, 336] width 172 height 14
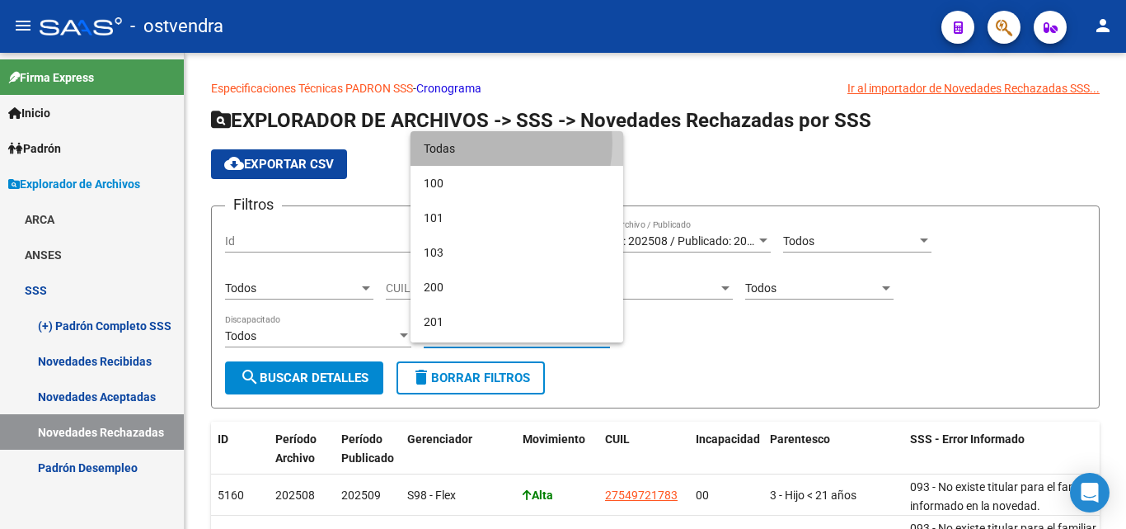
click at [478, 143] on span "Todas" at bounding box center [517, 148] width 186 height 35
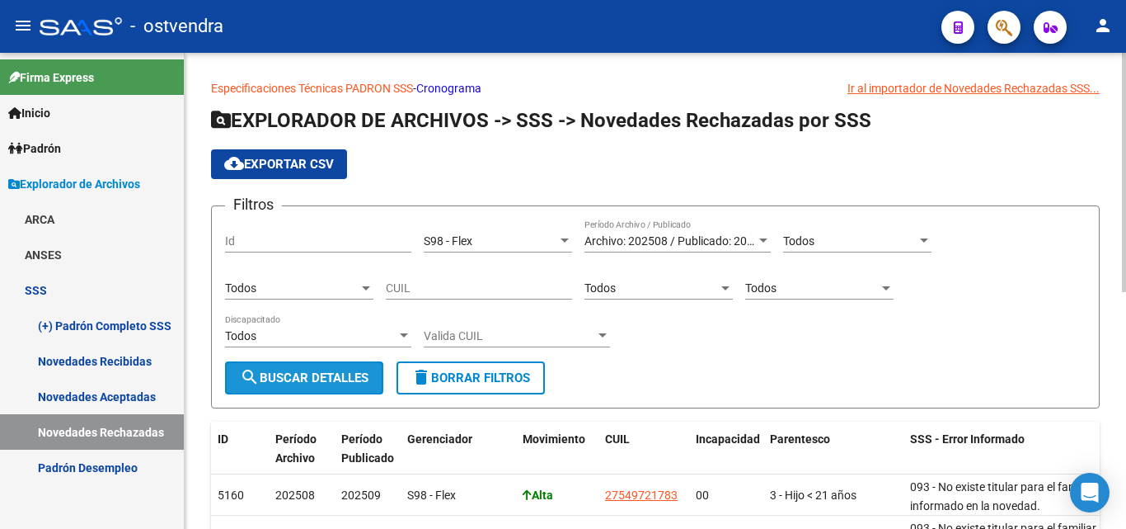
click at [340, 379] on span "search Buscar Detalles" at bounding box center [304, 377] width 129 height 15
click at [259, 163] on span "cloud_download Exportar CSV" at bounding box center [279, 164] width 110 height 15
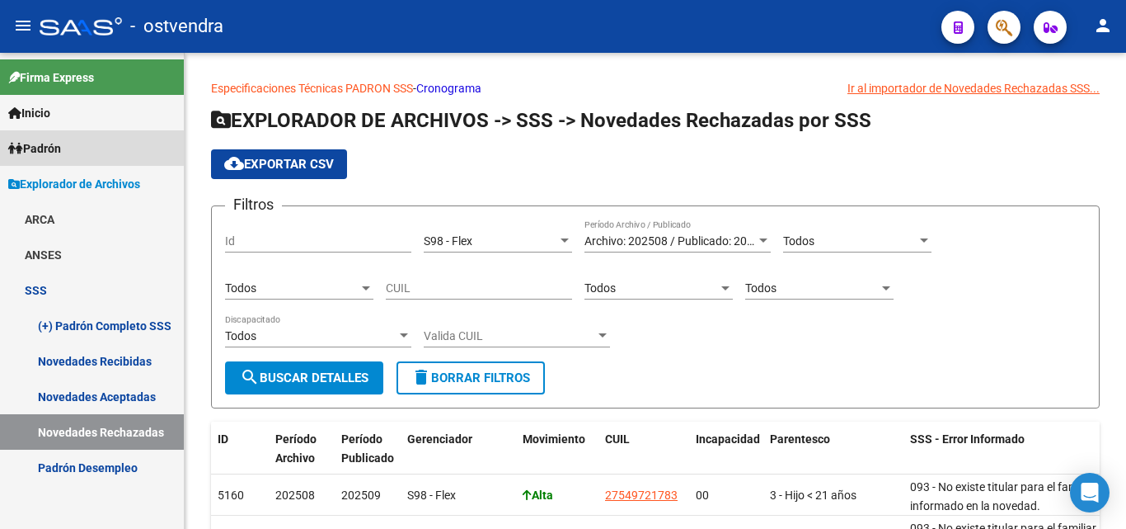
click at [54, 148] on span "Padrón" at bounding box center [34, 148] width 53 height 18
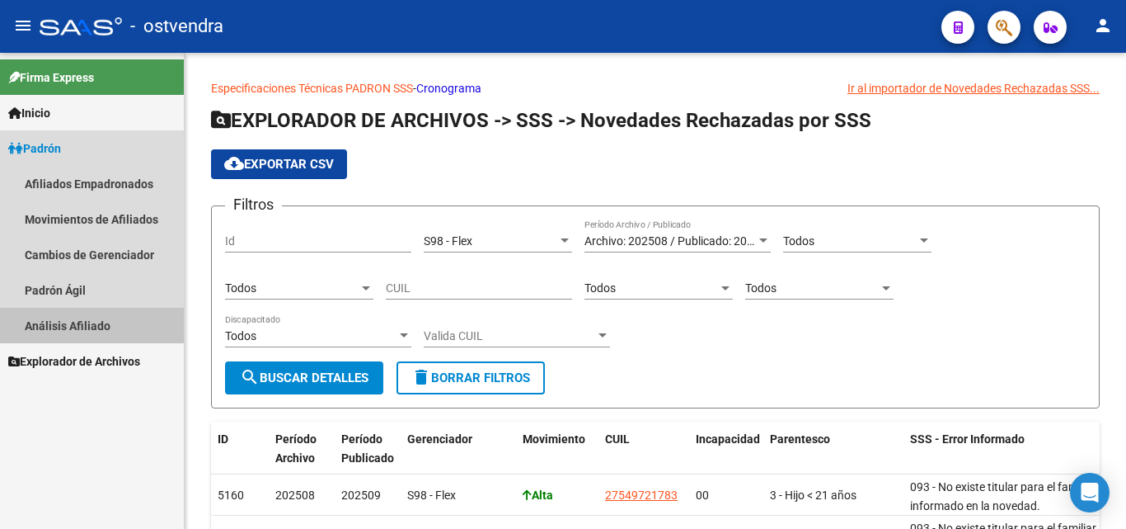
click at [74, 323] on link "Análisis Afiliado" at bounding box center [92, 325] width 184 height 35
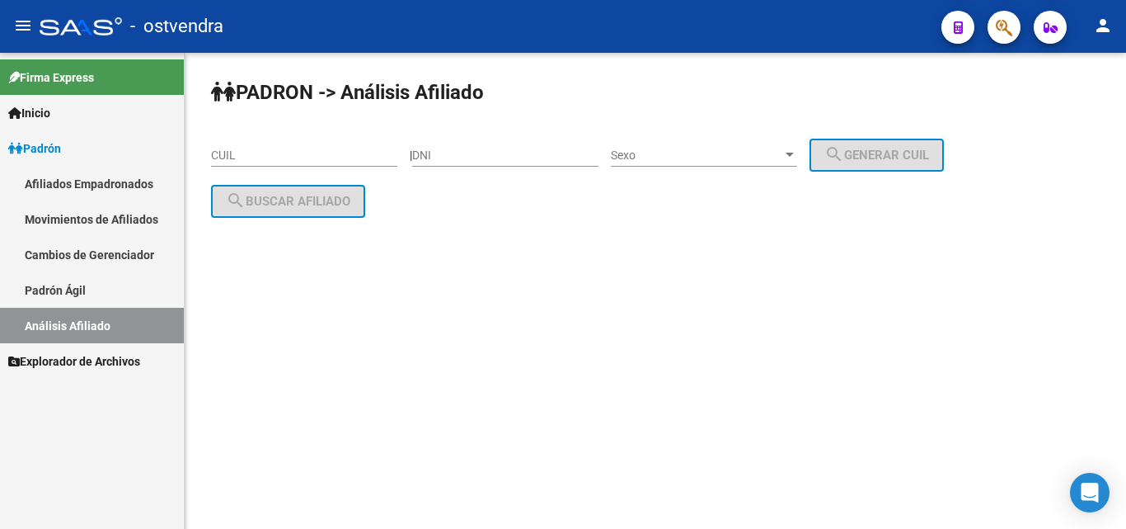
click at [334, 161] on input "CUIL" at bounding box center [304, 155] width 186 height 14
paste input "20-14695667-0"
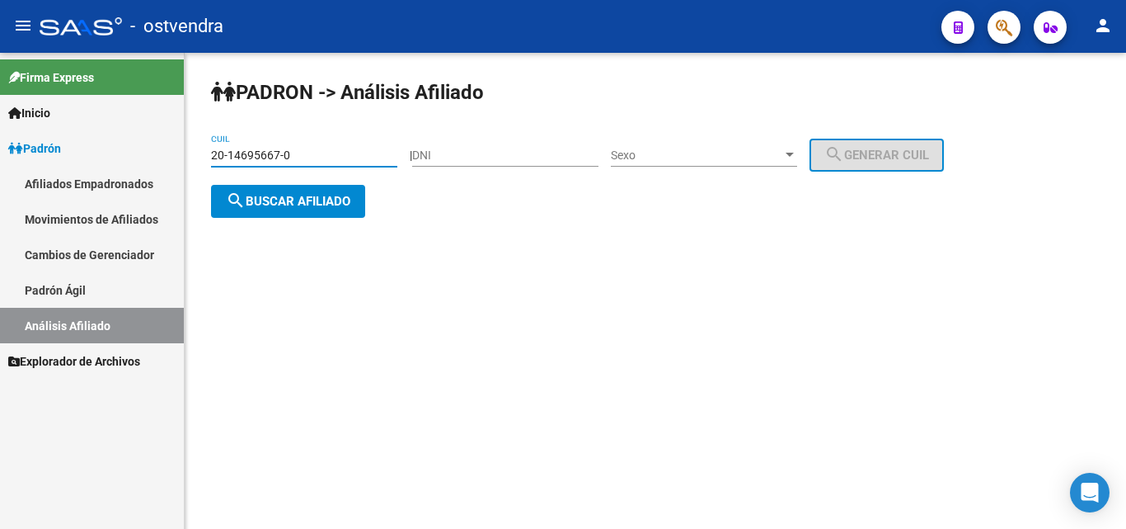
type input "20-14695667-0"
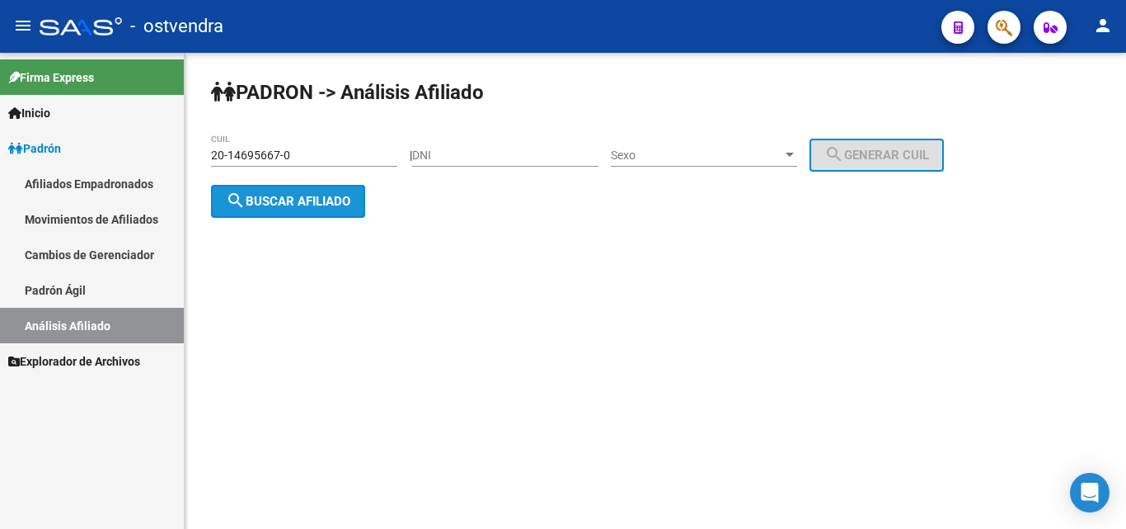
click at [313, 203] on span "search Buscar afiliado" at bounding box center [288, 201] width 125 height 15
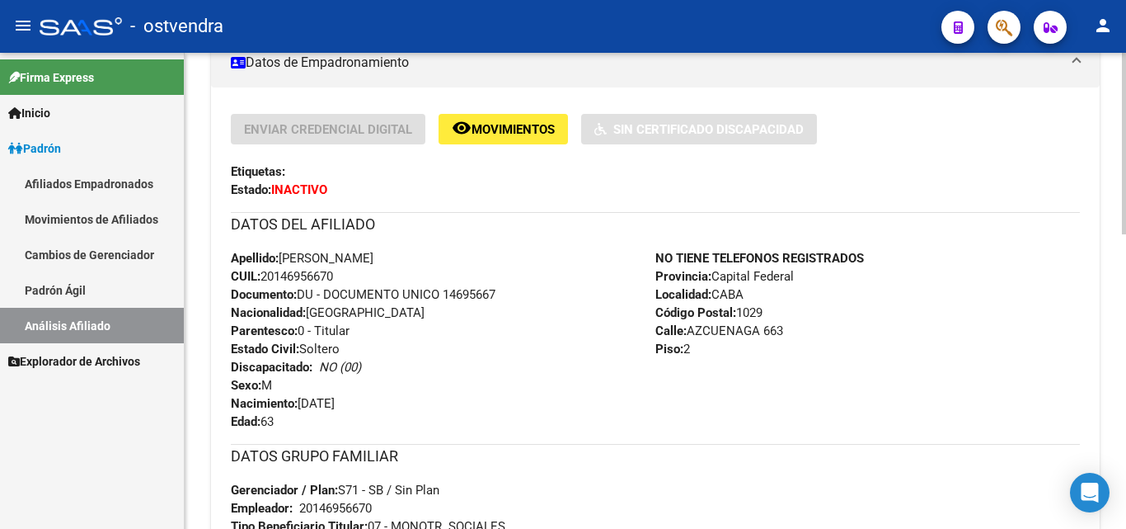
scroll to position [330, 0]
